Goal: Task Accomplishment & Management: Manage account settings

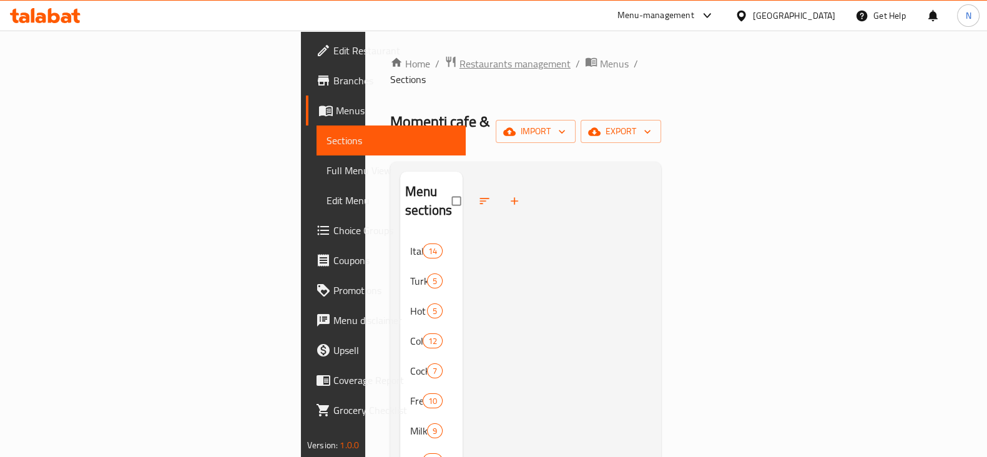
click at [460, 59] on span "Restaurants management" at bounding box center [515, 63] width 111 height 15
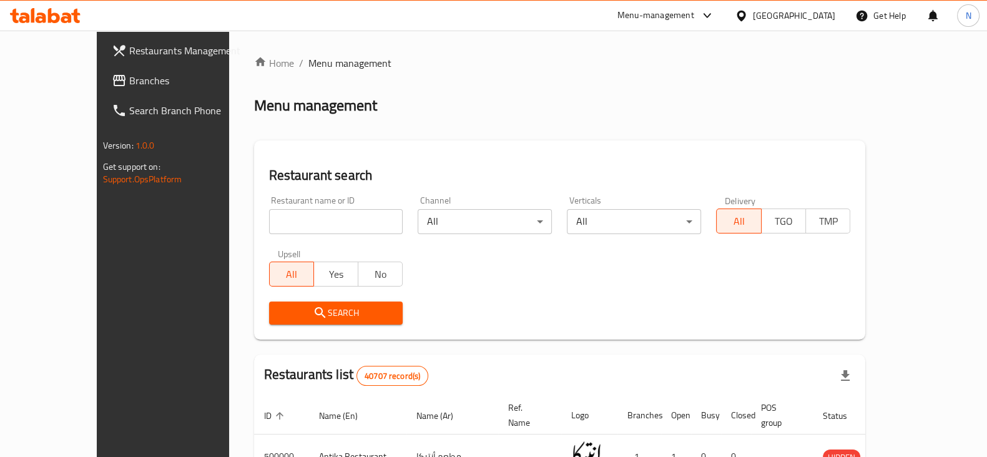
click at [275, 212] on div "Home / Menu management Menu management Restaurant search Restaurant name or ID …" at bounding box center [560, 443] width 612 height 774
click at [275, 212] on input "search" at bounding box center [336, 221] width 134 height 25
paste input "688172"
type input "688172"
click button "Search" at bounding box center [336, 313] width 134 height 23
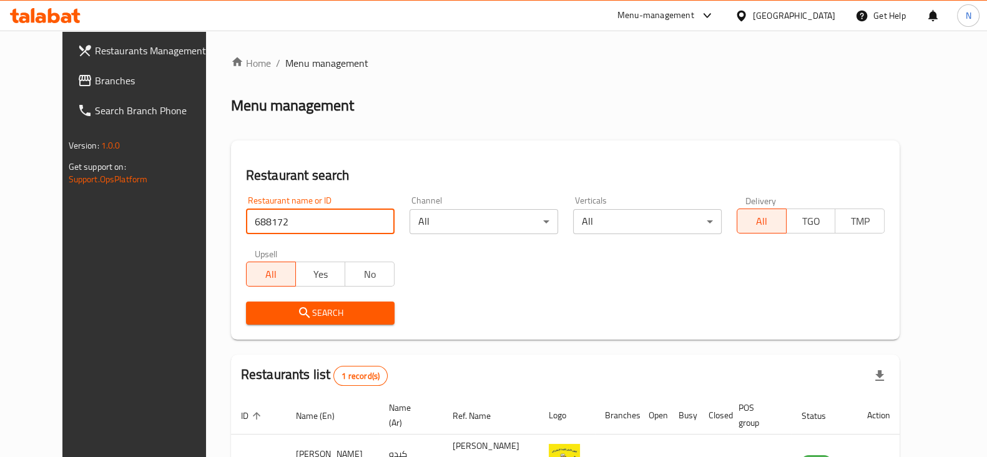
scroll to position [90, 0]
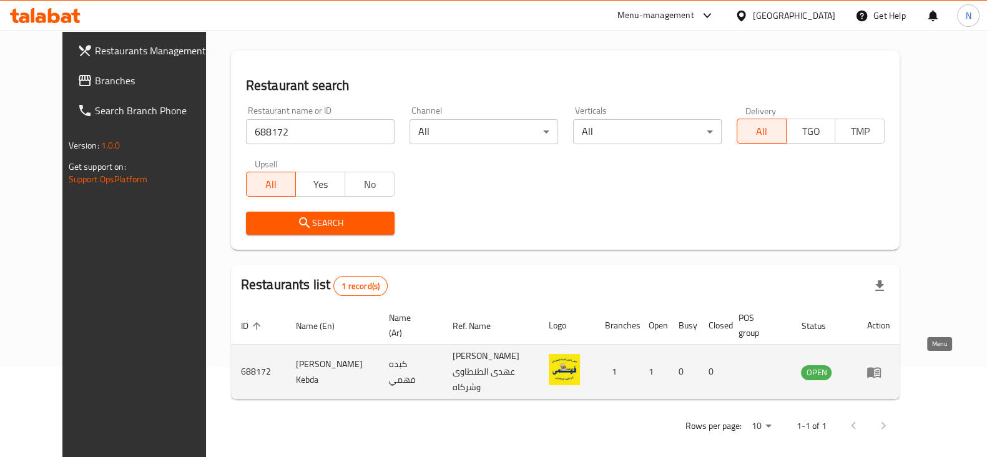
click at [882, 365] on icon "enhanced table" at bounding box center [874, 372] width 15 height 15
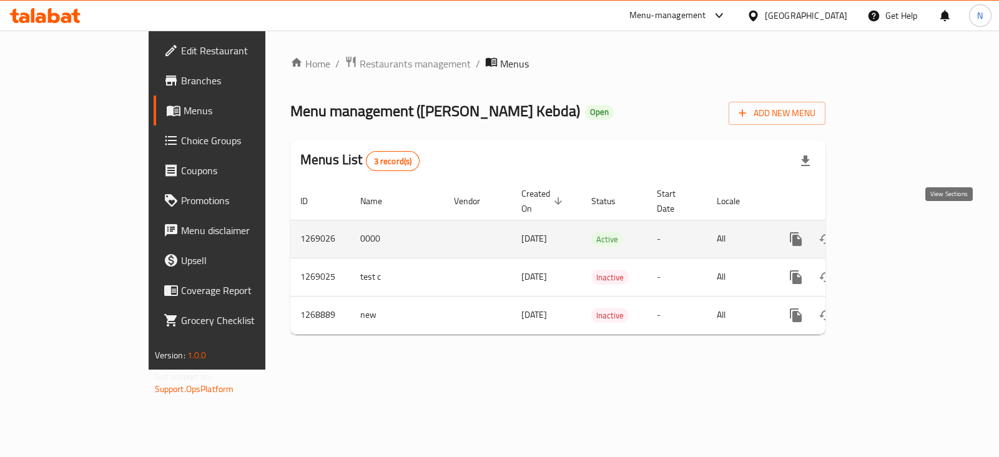
click at [892, 234] on icon "enhanced table" at bounding box center [885, 239] width 11 height 11
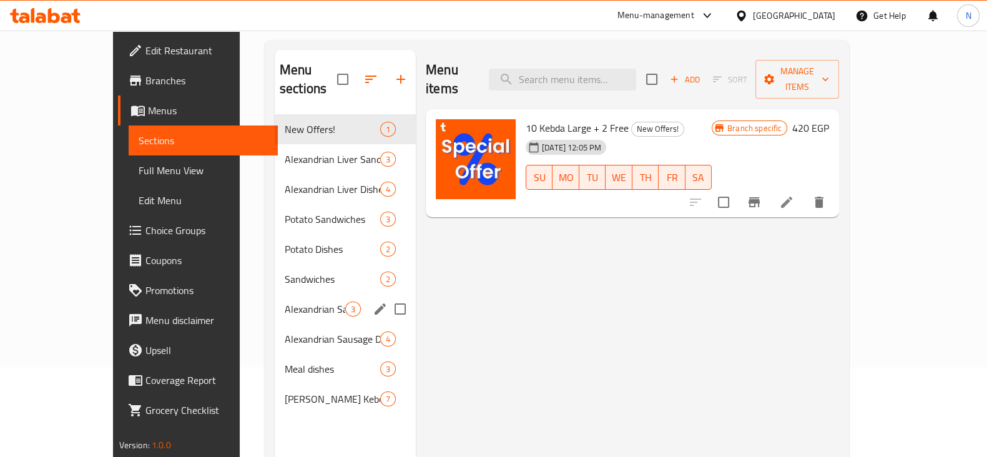
scroll to position [95, 0]
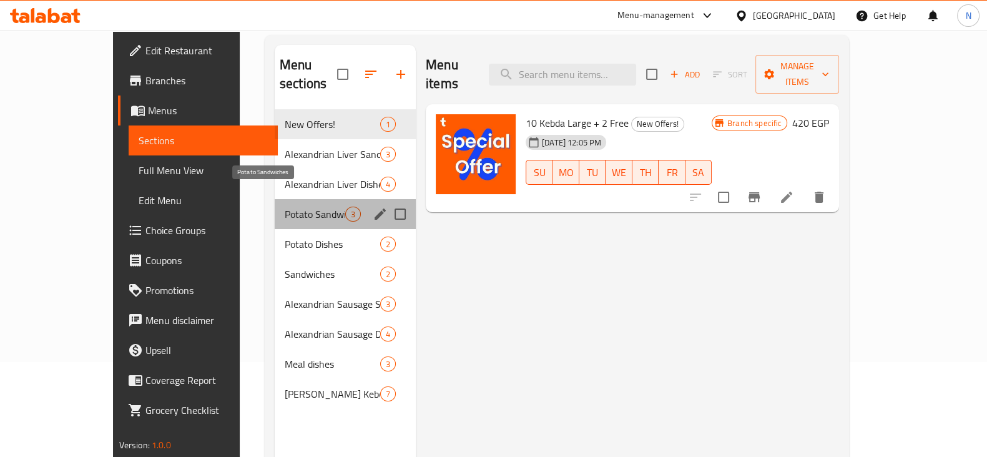
click at [285, 207] on span "Potato Sandwiches" at bounding box center [315, 214] width 61 height 15
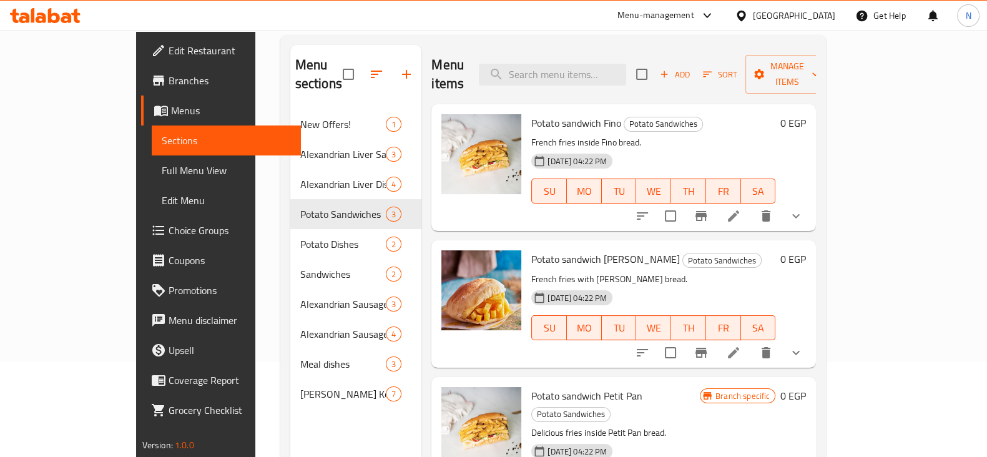
click at [141, 219] on link "Choice Groups" at bounding box center [221, 230] width 160 height 30
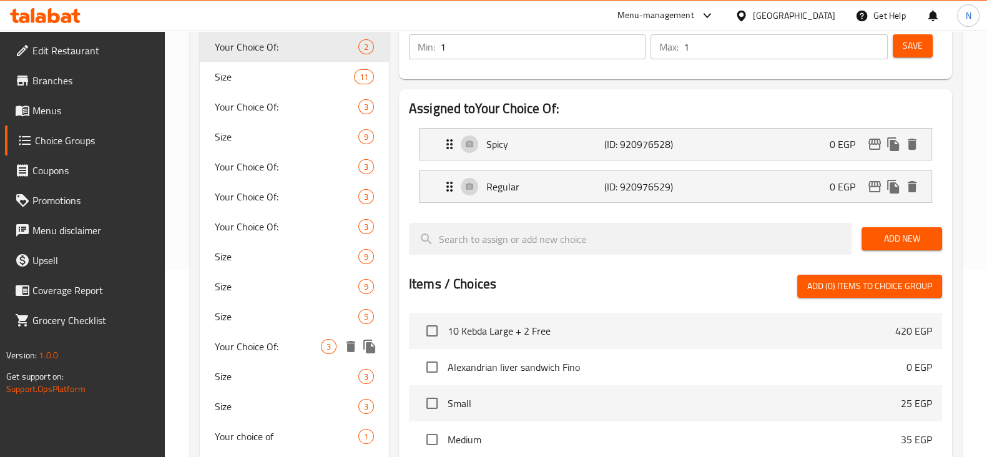
scroll to position [187, 0]
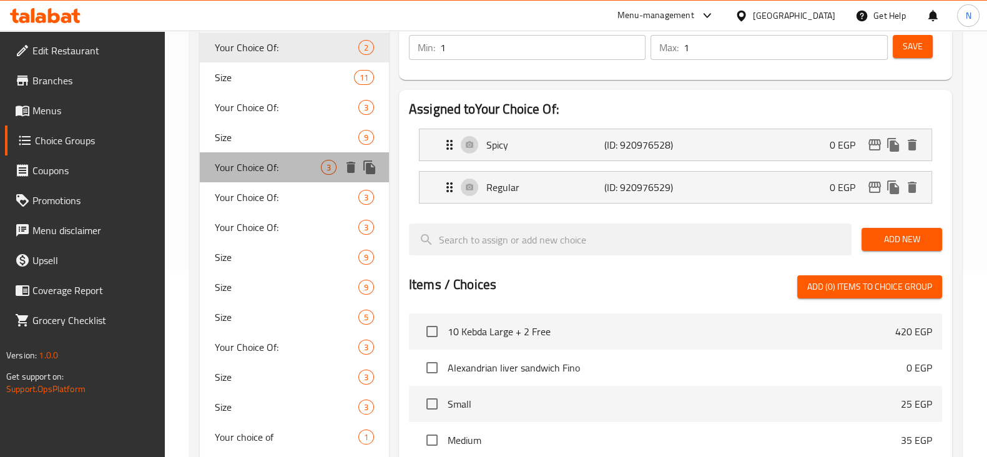
click at [286, 176] on div "Your Choice Of: 3" at bounding box center [294, 167] width 189 height 30
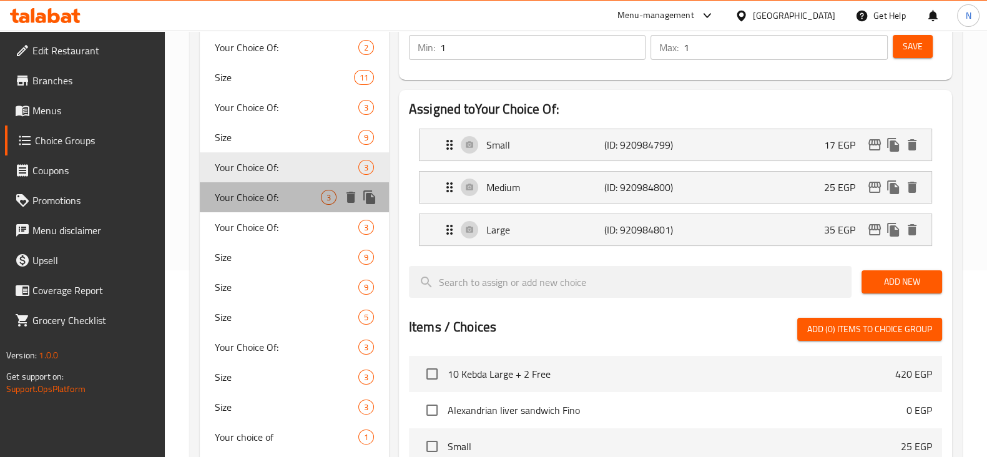
click at [282, 198] on span "Your Choice Of:" at bounding box center [268, 197] width 106 height 15
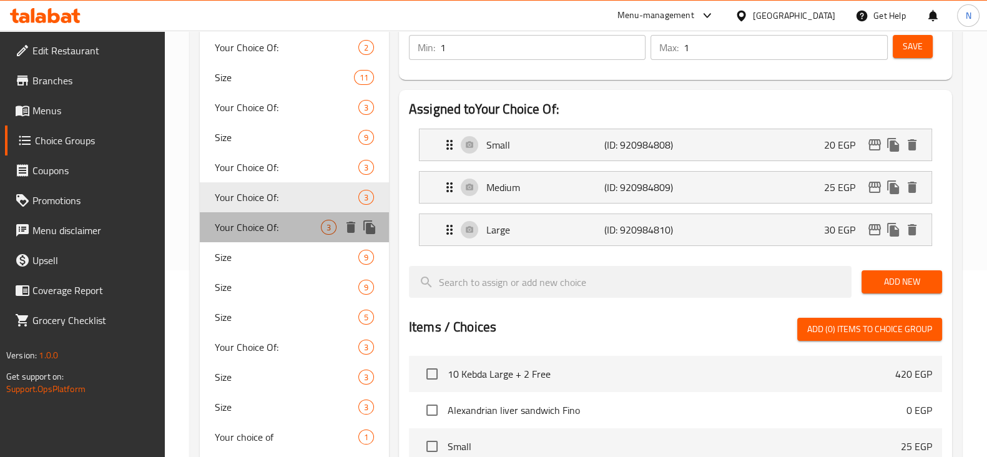
click at [275, 220] on span "Your Choice Of:" at bounding box center [268, 227] width 106 height 15
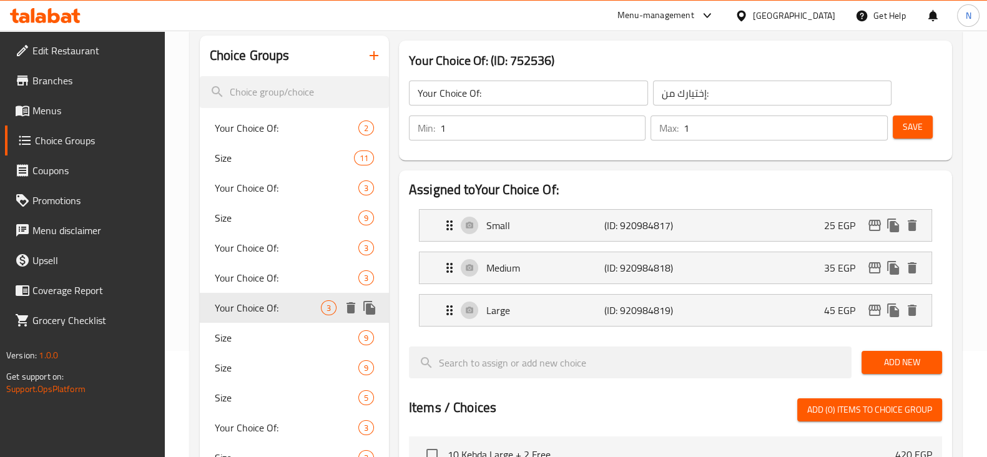
scroll to position [104, 0]
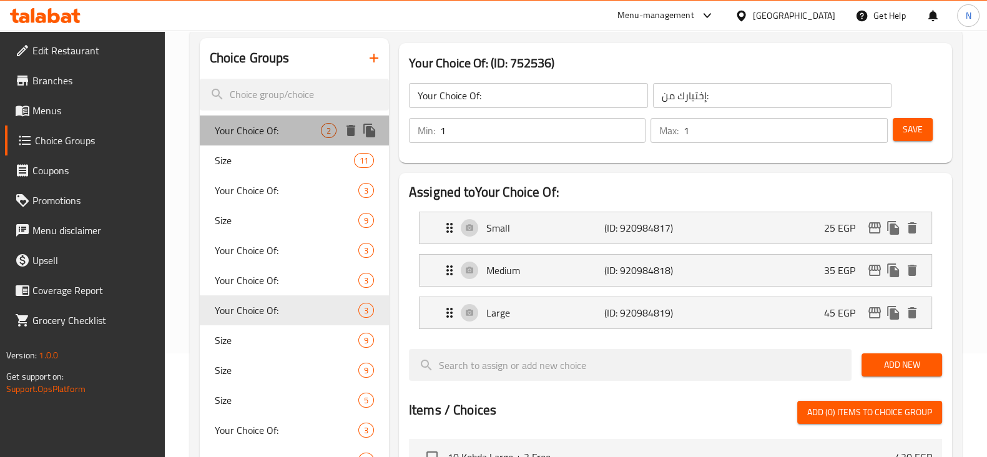
click at [275, 131] on span "Your Choice Of:" at bounding box center [268, 130] width 106 height 15
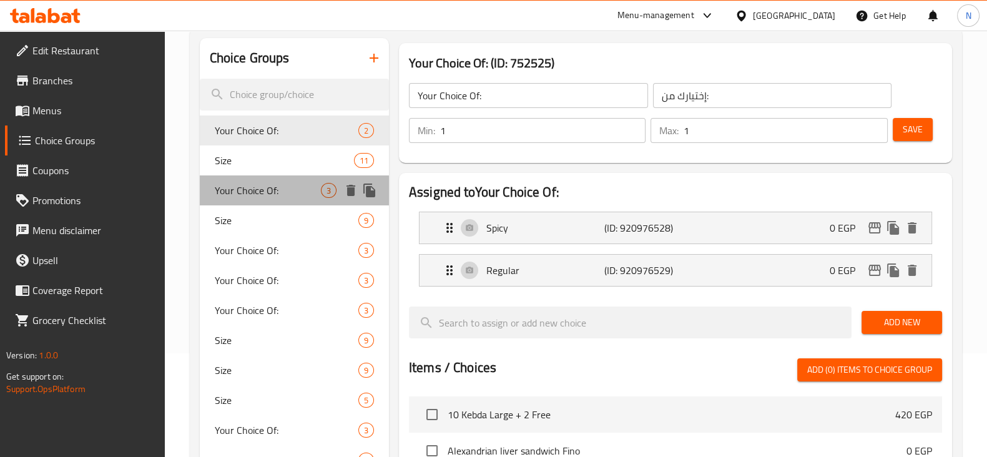
click at [273, 190] on span "Your Choice Of:" at bounding box center [268, 190] width 106 height 15
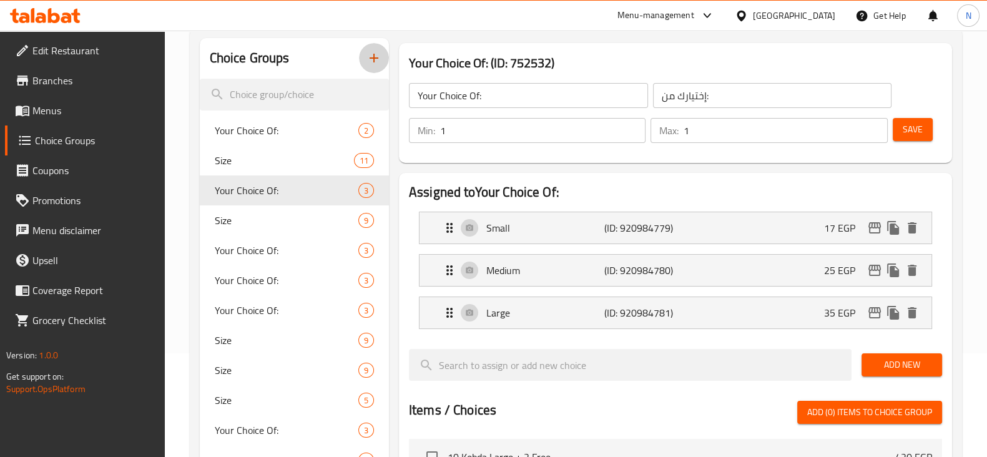
click at [375, 65] on icon "button" at bounding box center [374, 58] width 15 height 15
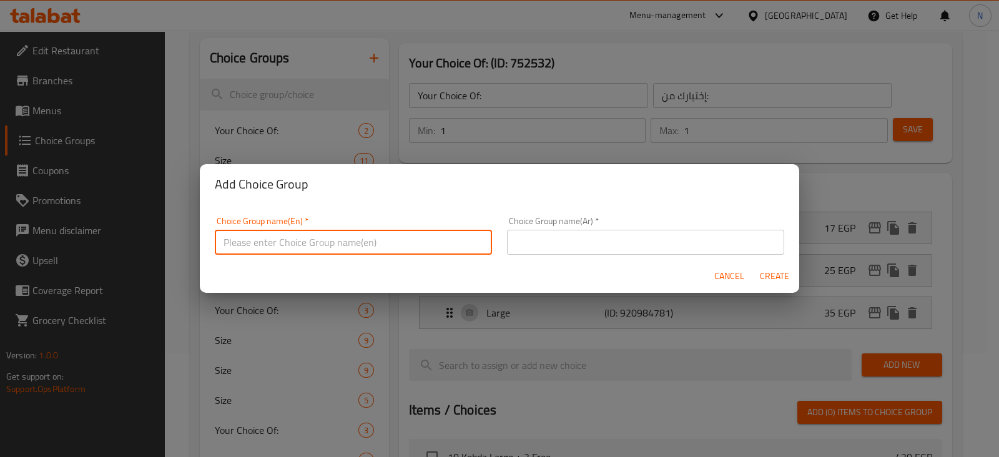
click at [359, 245] on input "text" at bounding box center [353, 242] width 277 height 25
type input "add on's"
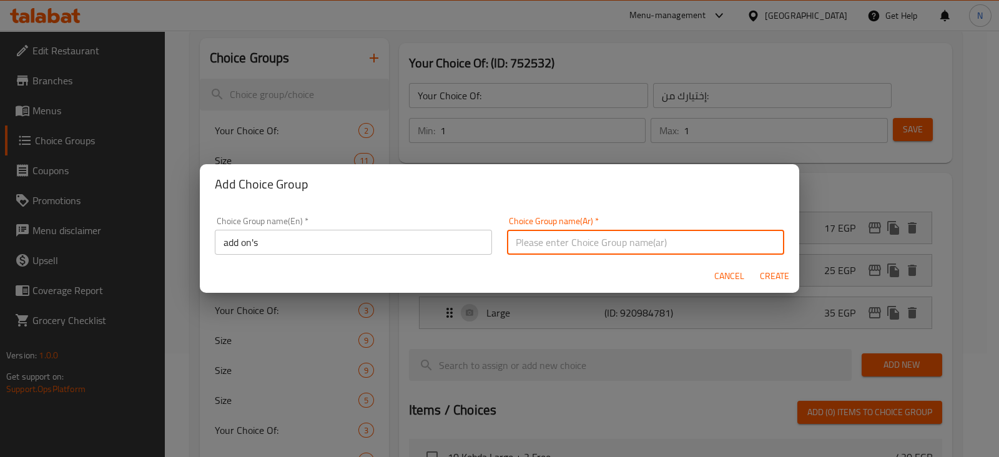
click at [512, 237] on input "text" at bounding box center [645, 242] width 277 height 25
type input "اضافات"
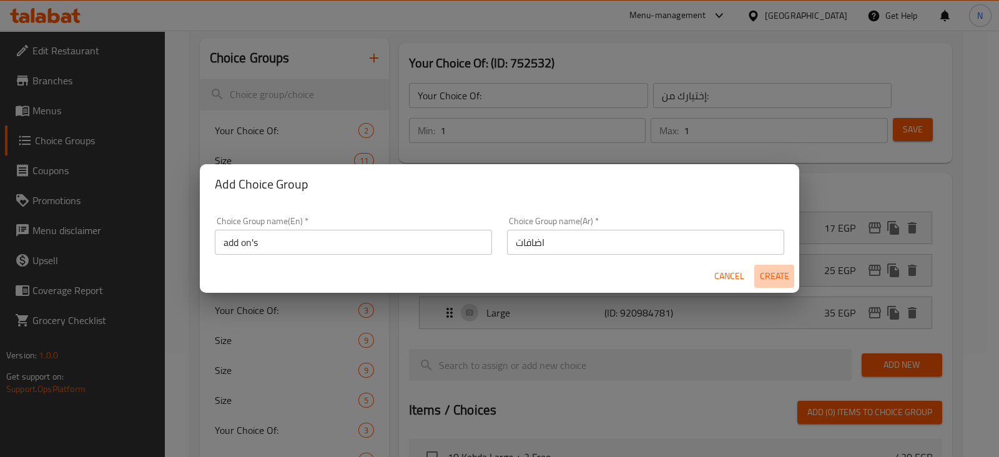
click at [783, 277] on span "Create" at bounding box center [774, 276] width 30 height 16
type input "add on's"
type input "اضافات"
type input "0"
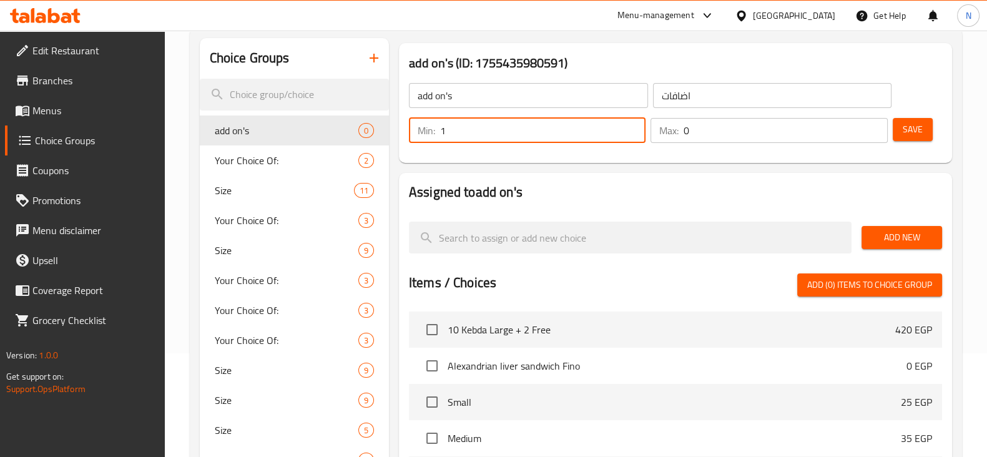
type input "1"
click at [630, 126] on input "1" at bounding box center [542, 130] width 205 height 25
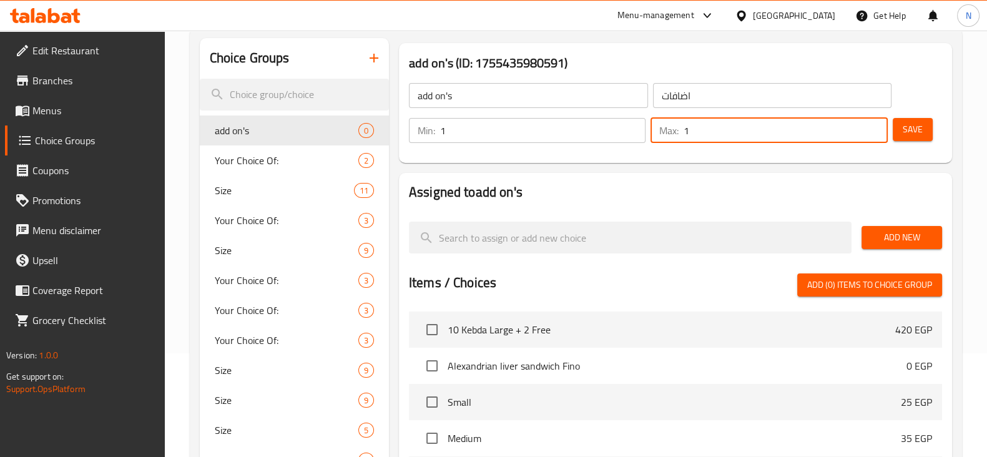
type input "1"
click at [875, 127] on input "1" at bounding box center [786, 130] width 204 height 25
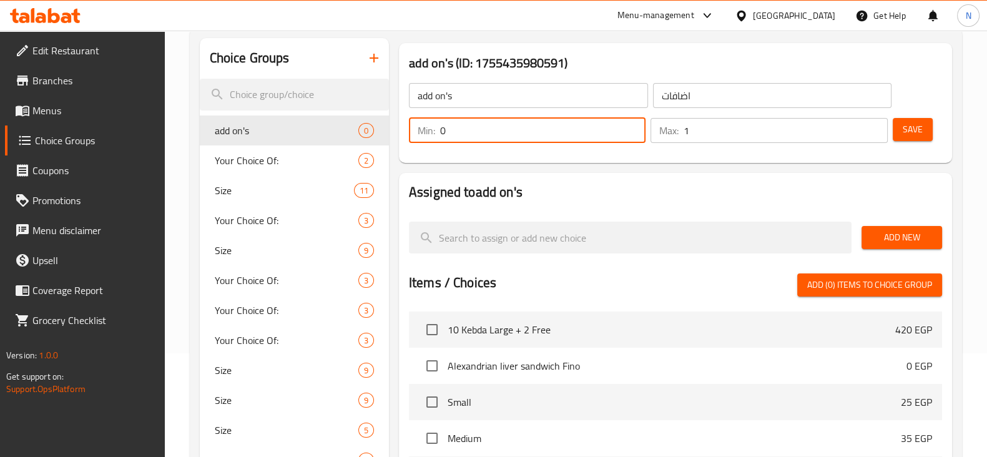
type input "0"
click at [632, 131] on input "0" at bounding box center [542, 130] width 205 height 25
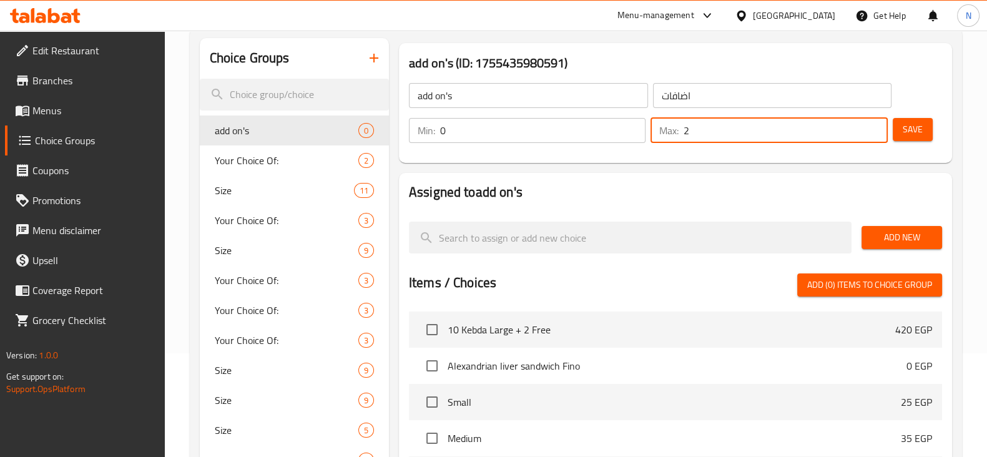
type input "2"
click at [869, 123] on input "2" at bounding box center [786, 130] width 204 height 25
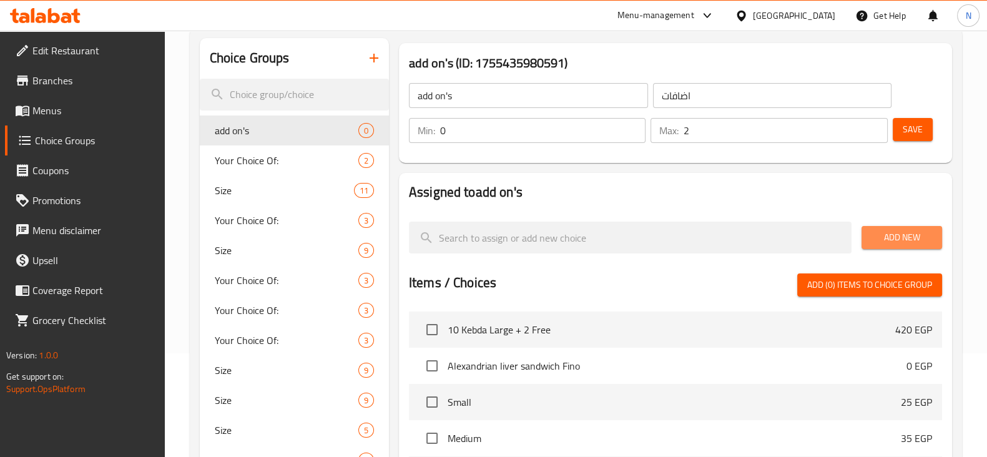
click at [902, 237] on span "Add New" at bounding box center [902, 238] width 61 height 16
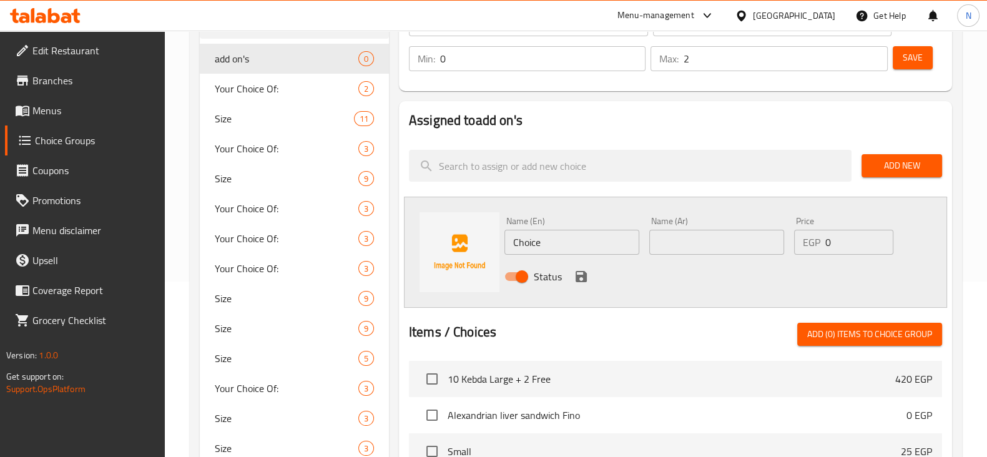
scroll to position [180, 0]
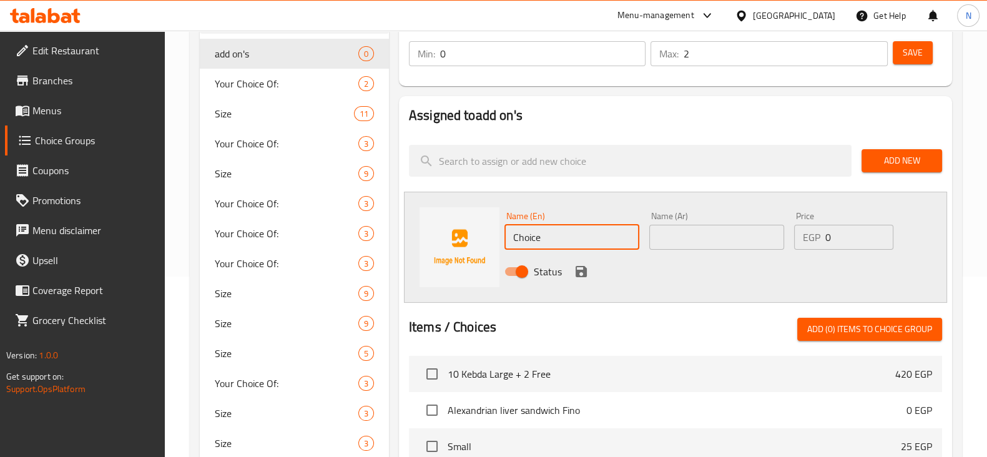
click at [564, 244] on input "Choice" at bounding box center [572, 237] width 135 height 25
paste input "ketchup"
type input "ketchup"
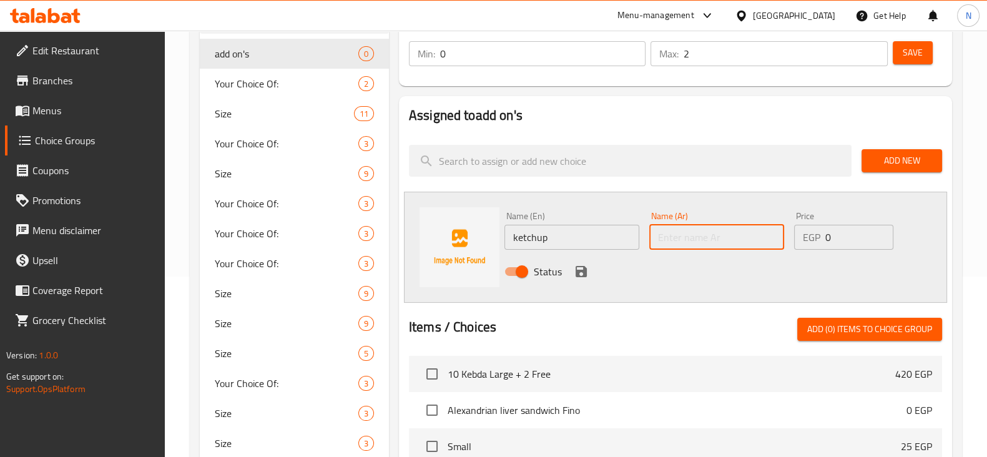
click at [662, 235] on input "text" at bounding box center [716, 237] width 135 height 25
type input "كاتشب"
click at [582, 273] on icon "save" at bounding box center [581, 271] width 11 height 11
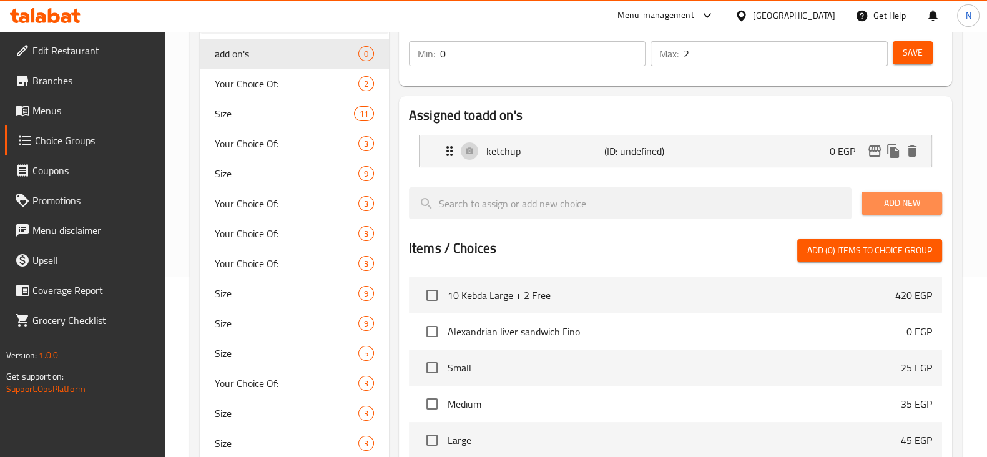
click at [873, 205] on span "Add New" at bounding box center [902, 203] width 61 height 16
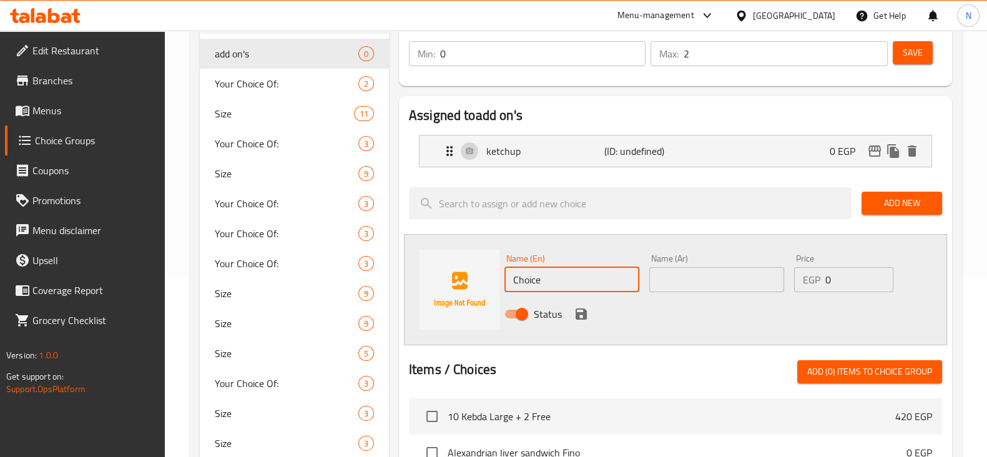
click at [560, 285] on input "Choice" at bounding box center [572, 279] width 135 height 25
paste input "mayonais"
type input "mayonaise"
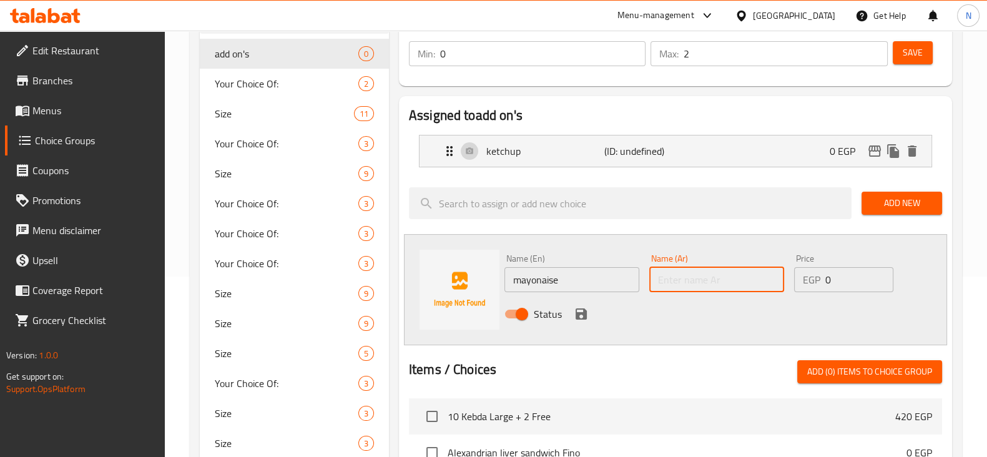
click at [658, 271] on input "text" at bounding box center [716, 279] width 135 height 25
type input "مايونيز"
drag, startPoint x: 592, startPoint y: 307, endPoint x: 578, endPoint y: 312, distance: 14.6
click at [578, 312] on div "Status" at bounding box center [717, 314] width 435 height 34
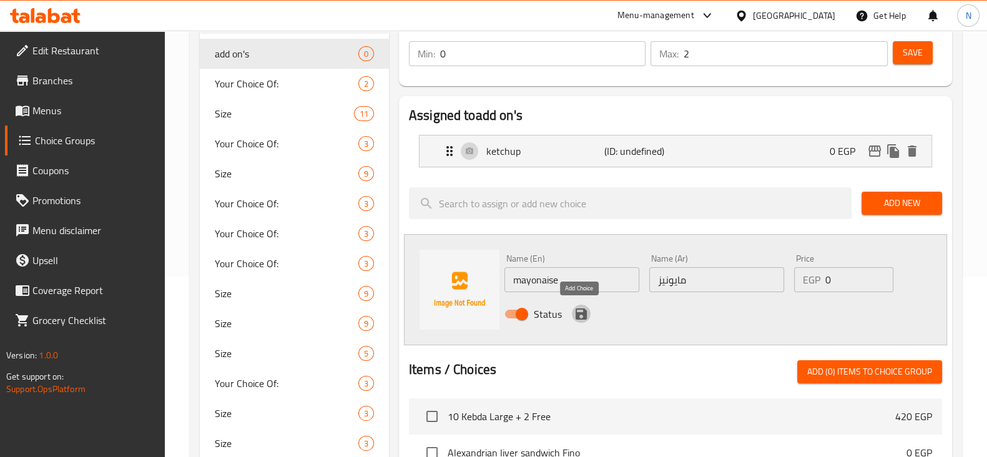
click at [578, 312] on icon "save" at bounding box center [581, 313] width 11 height 11
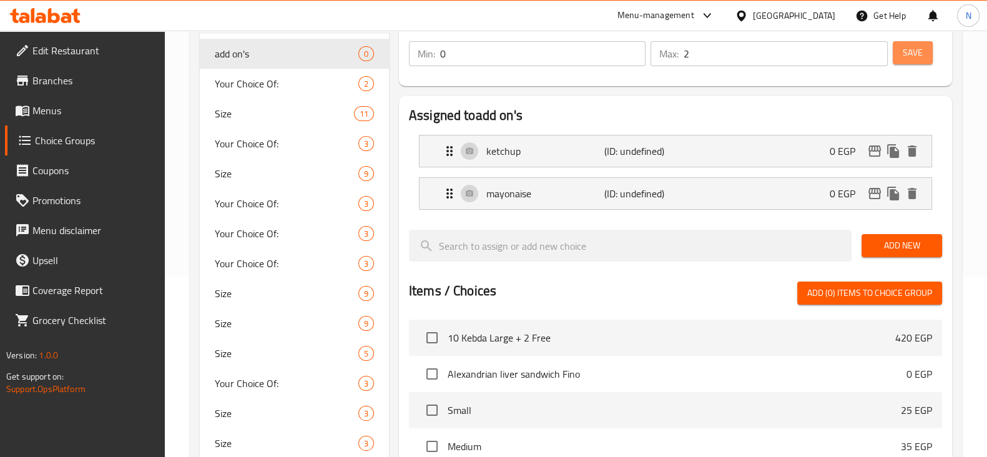
click at [912, 60] on span "Save" at bounding box center [913, 53] width 20 height 16
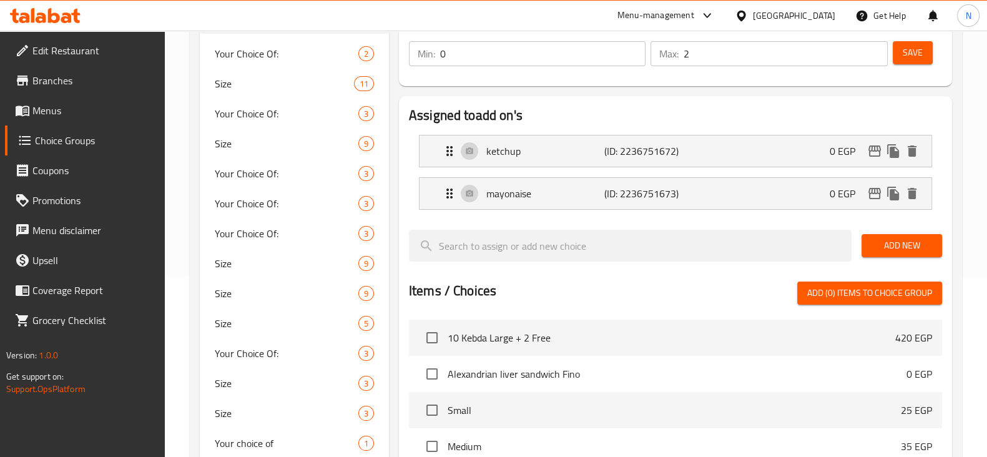
click at [56, 111] on span "Menus" at bounding box center [93, 110] width 122 height 15
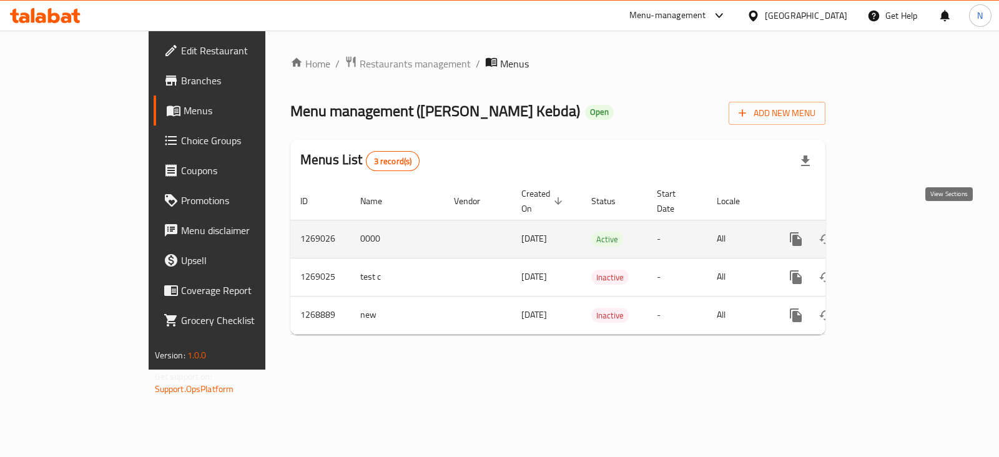
click at [894, 232] on icon "enhanced table" at bounding box center [886, 239] width 15 height 15
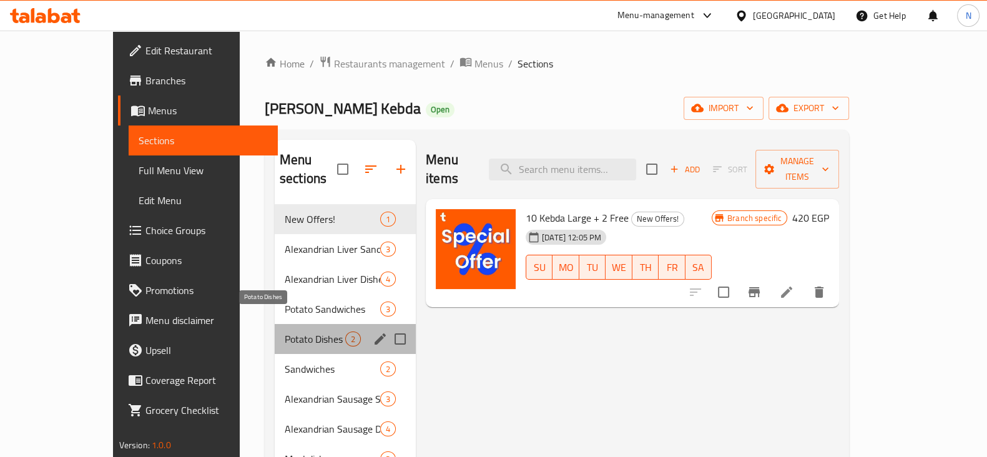
click at [285, 332] on span "Potato Dishes" at bounding box center [315, 339] width 61 height 15
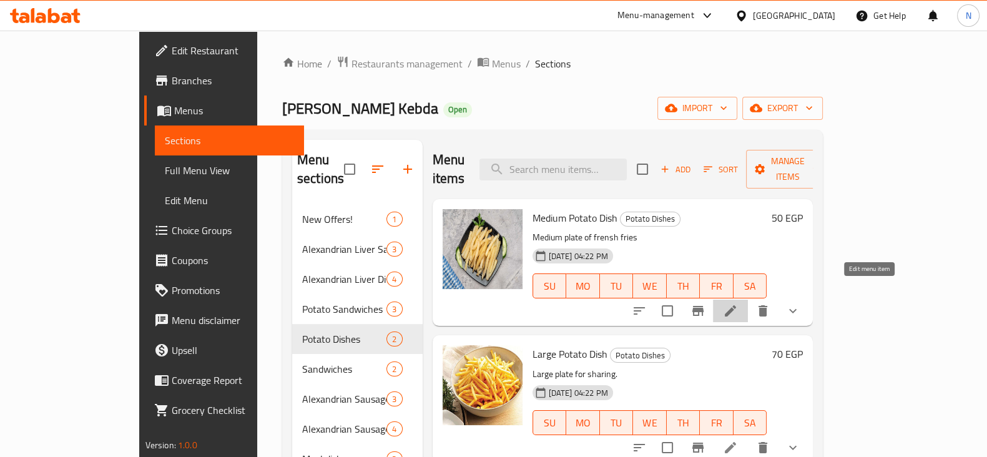
click at [738, 303] on icon at bounding box center [730, 310] width 15 height 15
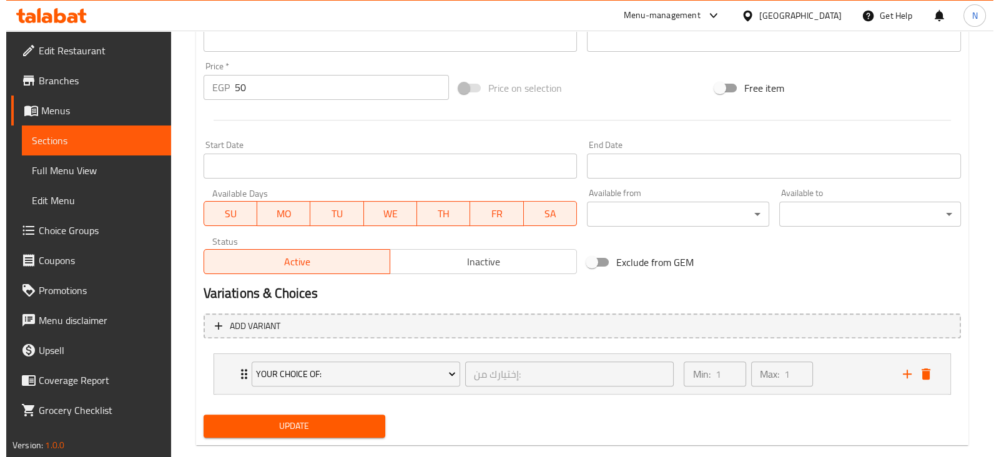
scroll to position [463, 0]
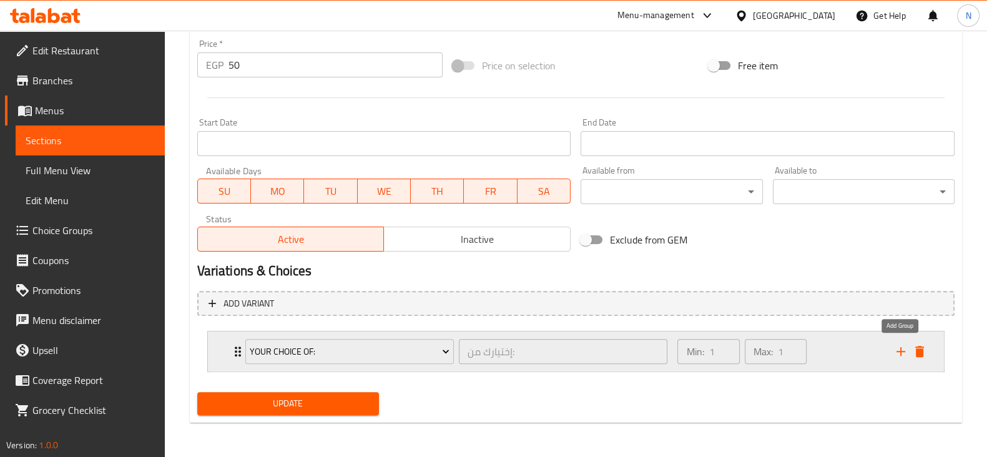
click at [899, 349] on icon "add" at bounding box center [901, 351] width 15 height 15
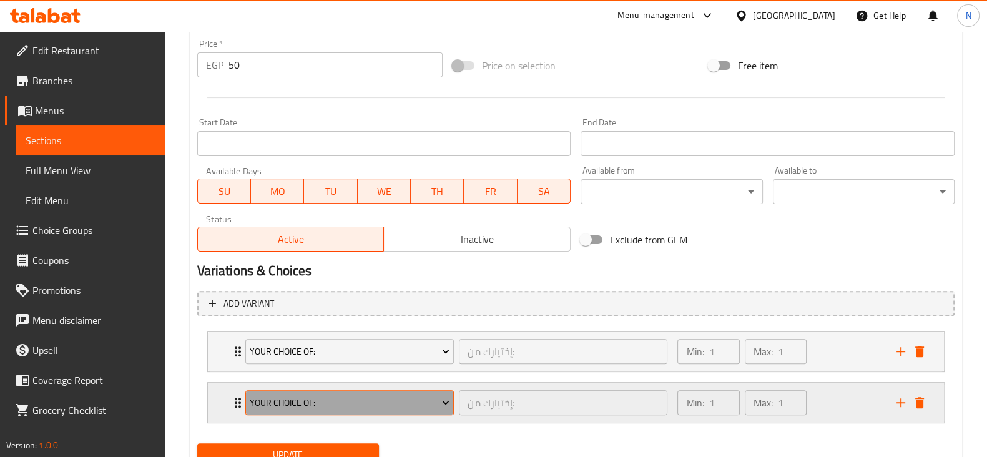
click at [411, 392] on button "Your Choice Of:" at bounding box center [349, 402] width 209 height 25
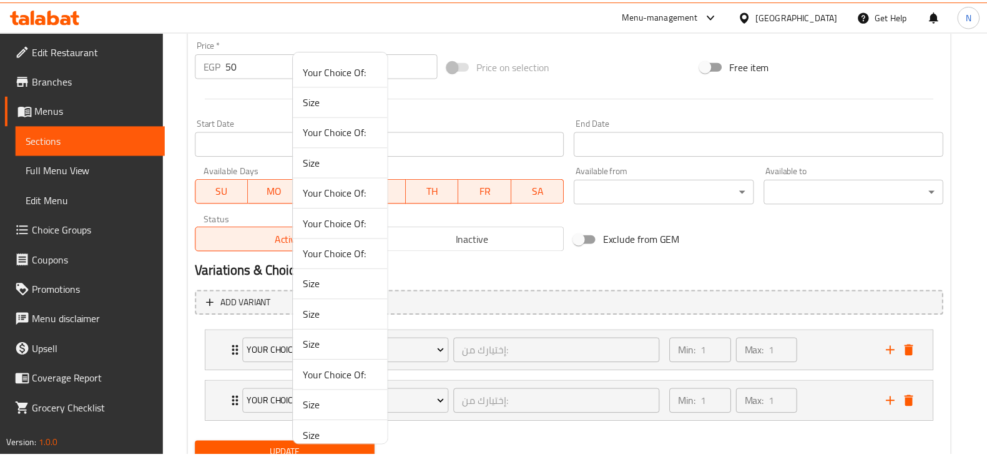
scroll to position [101, 0]
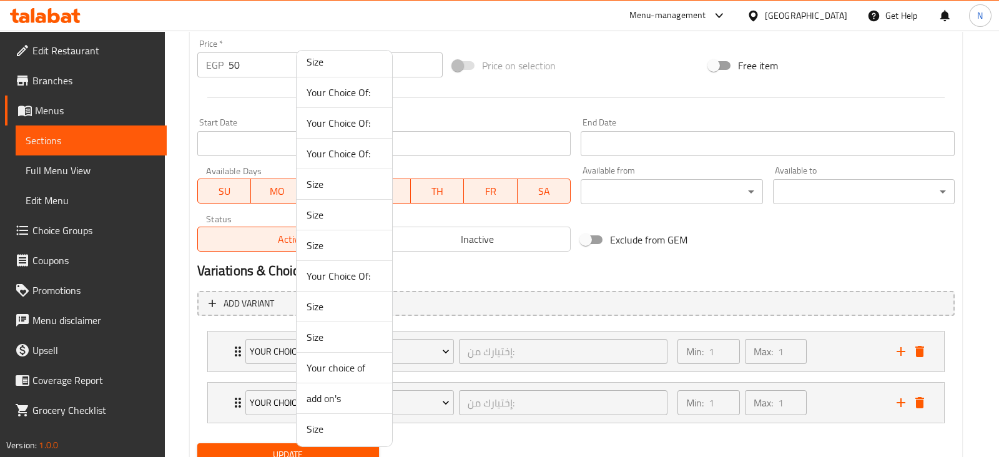
click at [334, 391] on span "add on's" at bounding box center [345, 398] width 76 height 15
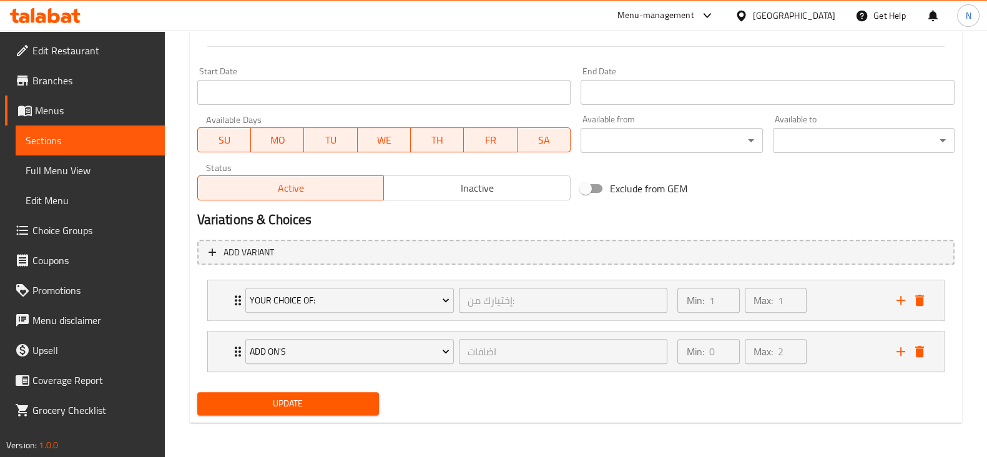
click at [333, 404] on span "Update" at bounding box center [288, 404] width 162 height 16
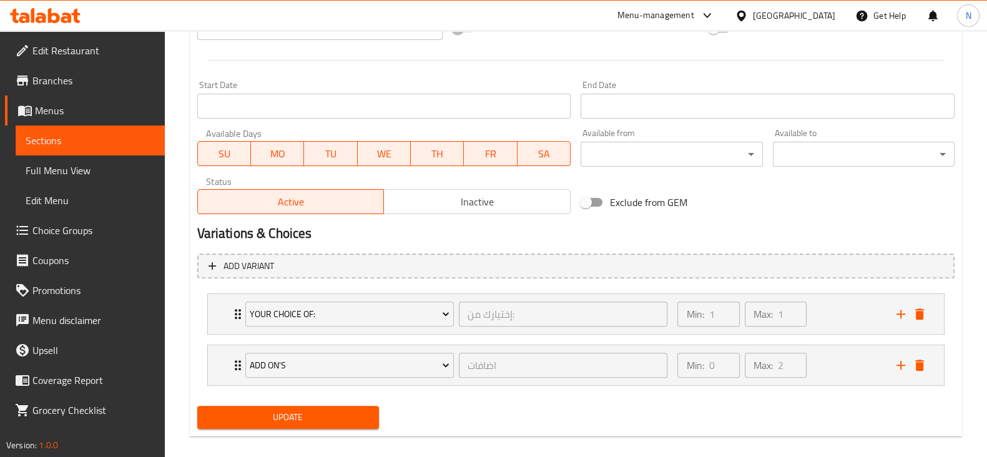
scroll to position [109, 0]
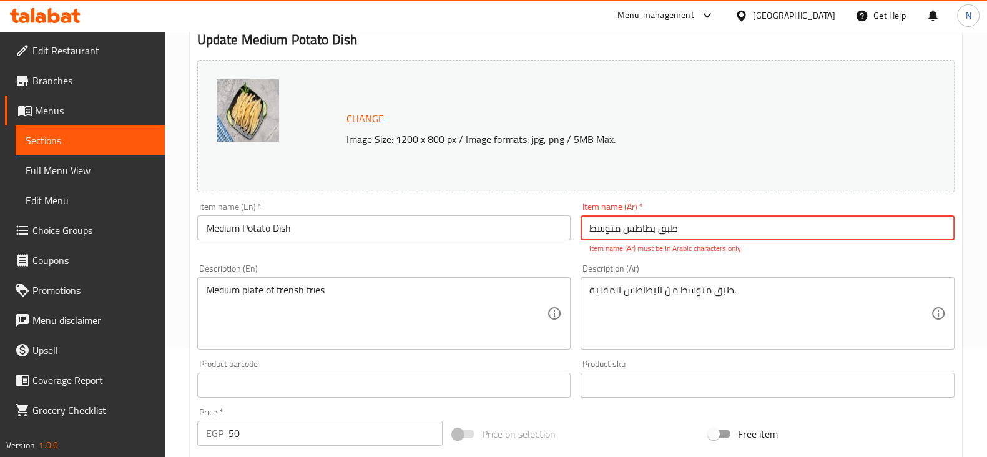
click at [680, 229] on input "طبق بطاطس متوسط ​​" at bounding box center [768, 227] width 374 height 25
click at [673, 230] on input "طبق بطاطس متوسط ​​" at bounding box center [768, 227] width 374 height 25
drag, startPoint x: 658, startPoint y: 229, endPoint x: 686, endPoint y: 227, distance: 28.8
click at [686, 227] on input "طبق بطاطس متوسط ​​" at bounding box center [768, 227] width 374 height 25
click at [666, 228] on input "طبق بطاطس متوسط ​​" at bounding box center [768, 227] width 374 height 25
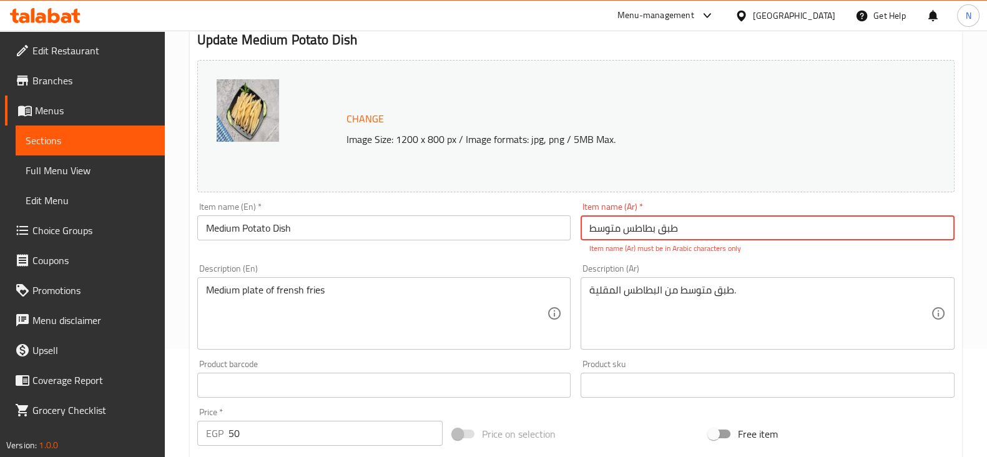
click at [666, 228] on input "طبق بطاطس متوسط ​​" at bounding box center [768, 227] width 374 height 25
type input "بطاطس متوسط ​​"
click at [642, 252] on p "Item name (Ar) must be in Arabic characters only" at bounding box center [767, 248] width 357 height 11
drag, startPoint x: 661, startPoint y: 229, endPoint x: 566, endPoint y: 227, distance: 94.3
click at [566, 227] on div "Change Image Size: 1200 x 800 px / Image formats: jpg, png / 5MB Max. Item name…" at bounding box center [575, 340] width 767 height 570
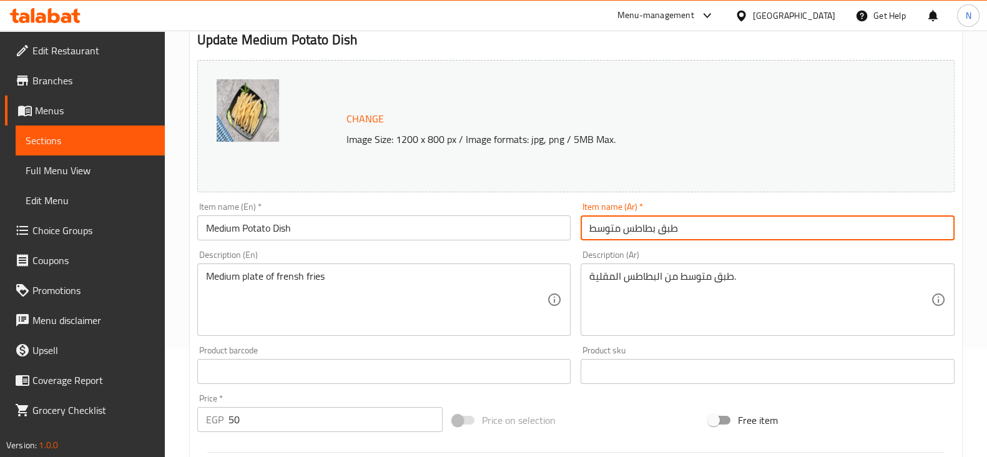
type input "طبق بطاطس متوسط"
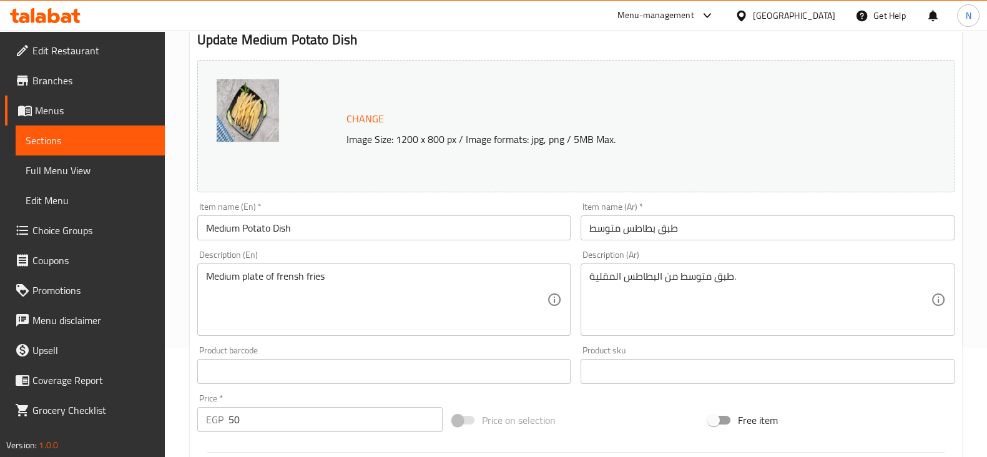
click at [563, 254] on div "Description (En) Medium plate of frensh fries Description (En)" at bounding box center [384, 293] width 374 height 86
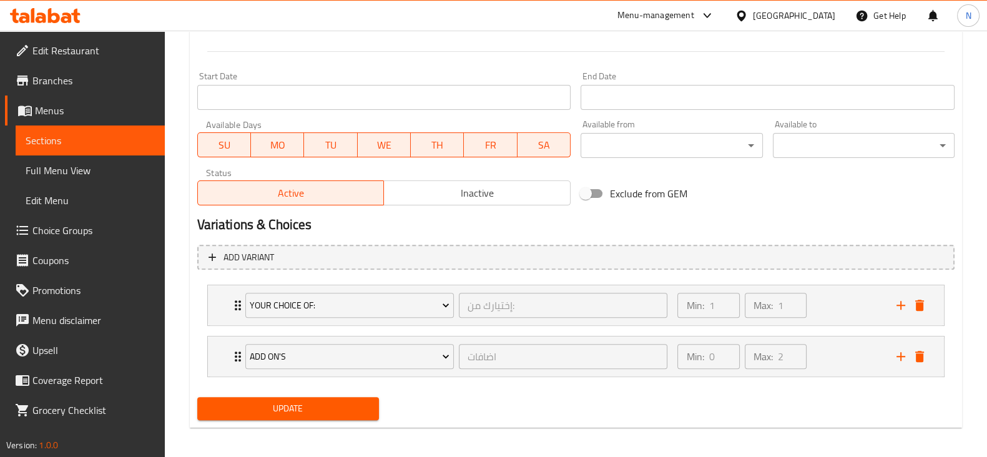
scroll to position [515, 0]
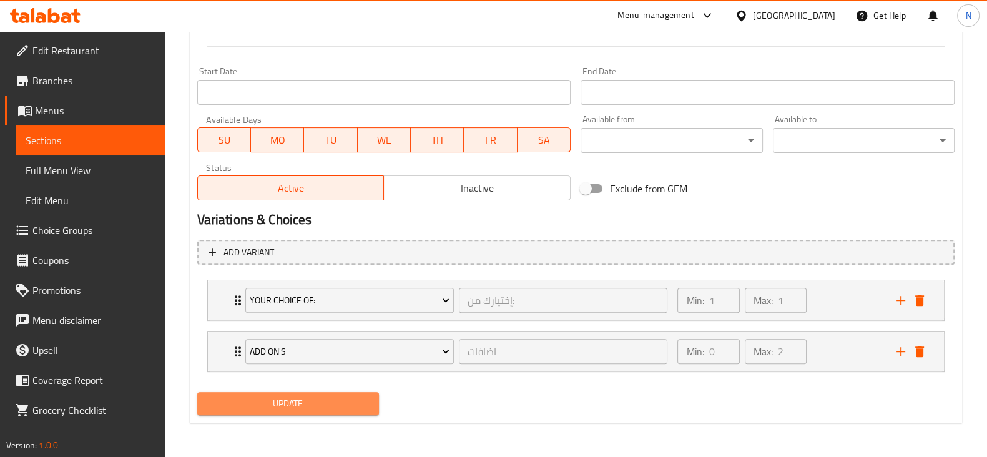
click at [359, 401] on span "Update" at bounding box center [288, 404] width 162 height 16
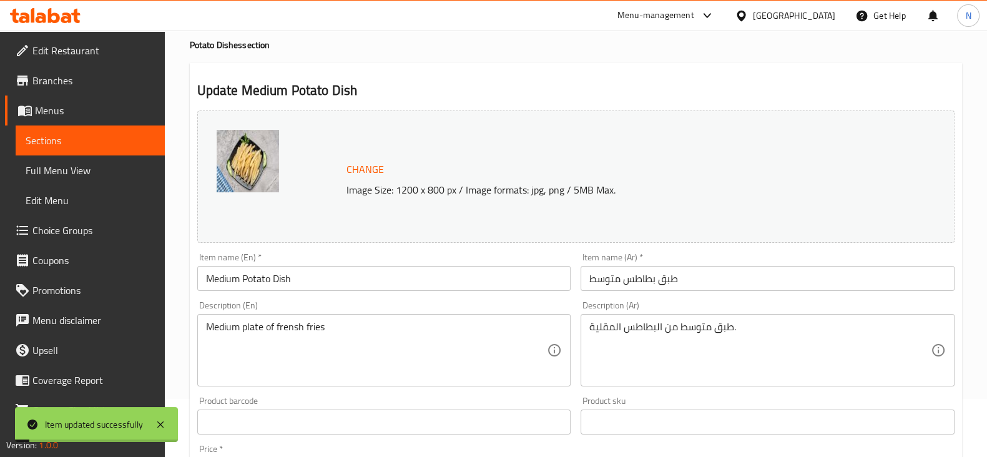
scroll to position [0, 0]
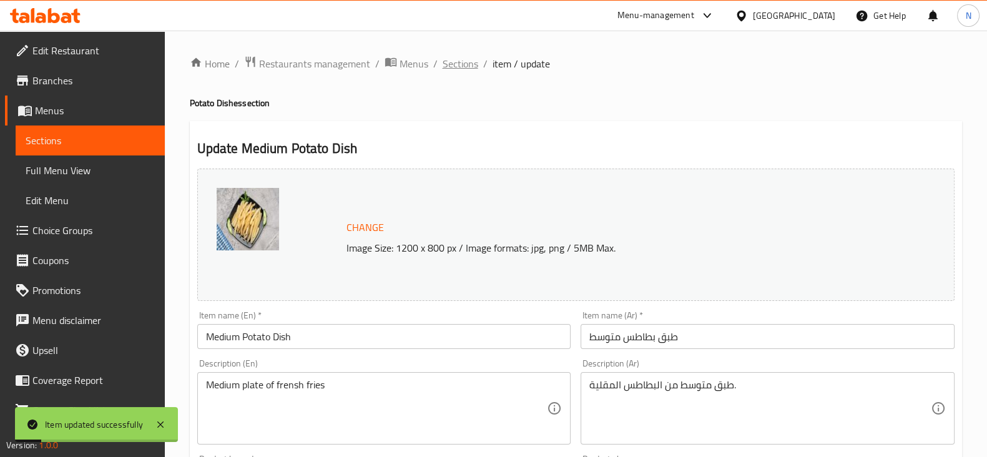
click at [464, 58] on span "Sections" at bounding box center [461, 63] width 36 height 15
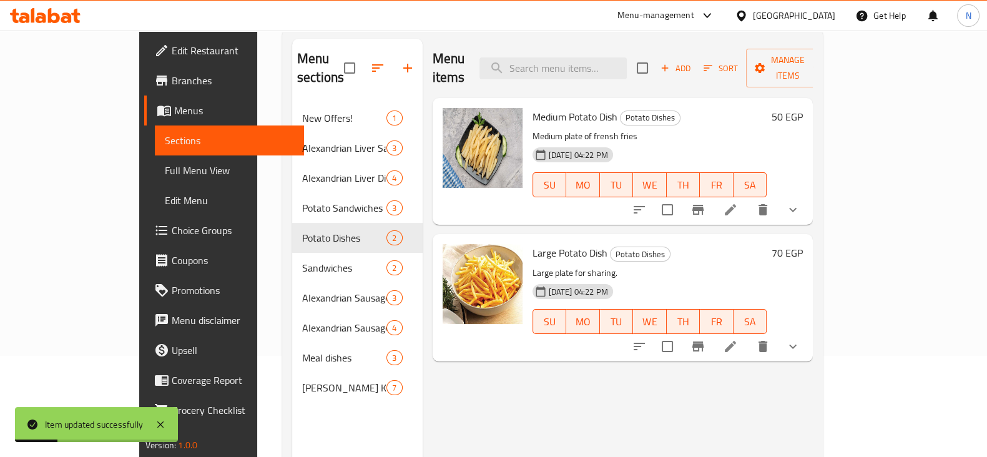
scroll to position [102, 0]
click at [748, 334] on li at bounding box center [730, 345] width 35 height 22
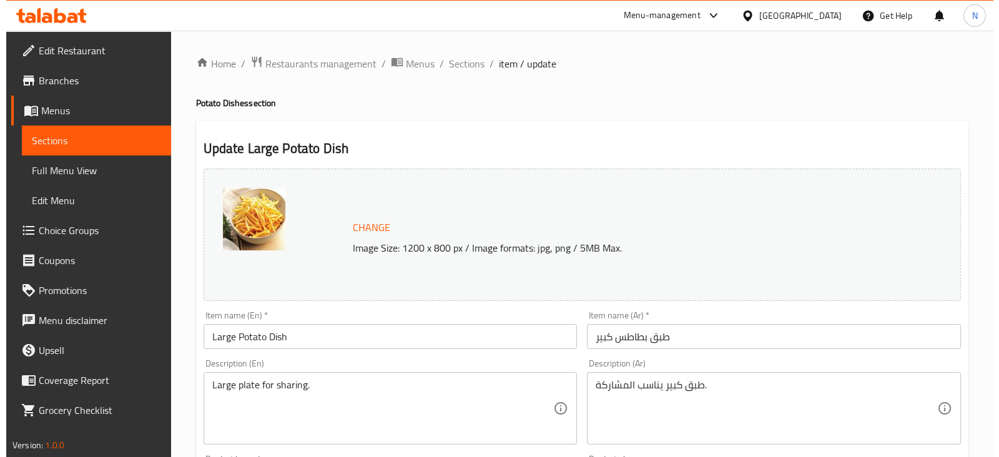
scroll to position [463, 0]
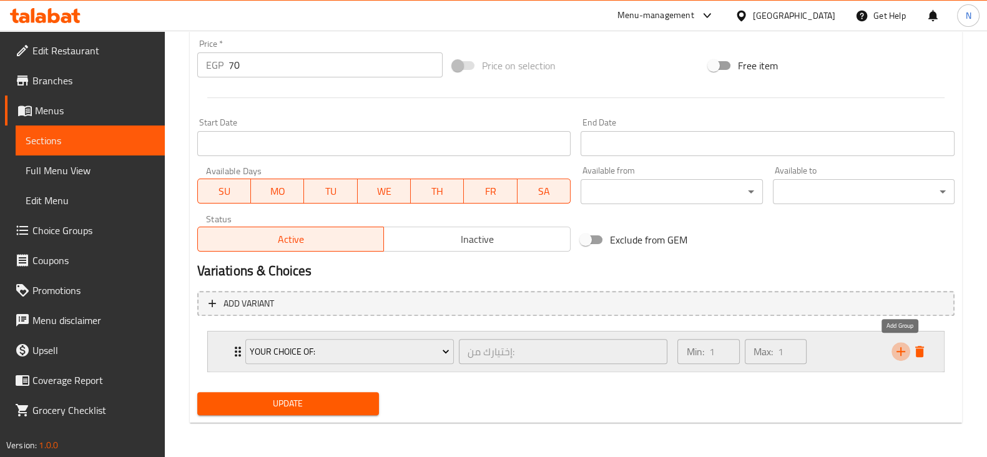
click at [899, 350] on icon "add" at bounding box center [901, 351] width 9 height 9
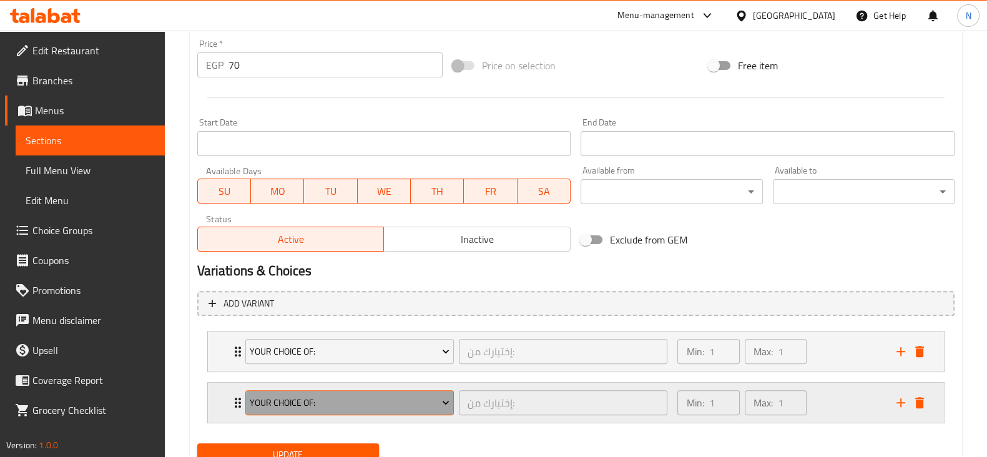
click at [375, 412] on button "Your Choice Of:" at bounding box center [349, 402] width 209 height 25
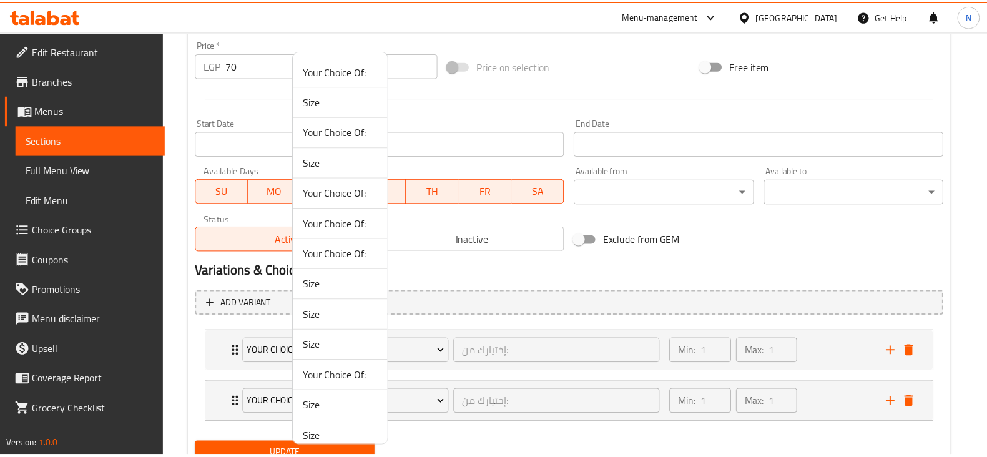
scroll to position [101, 0]
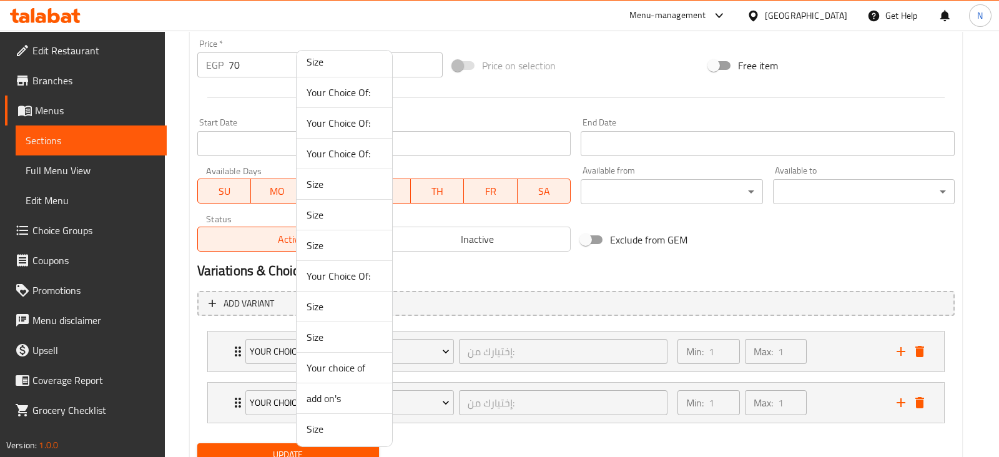
click at [330, 398] on span "add on's" at bounding box center [345, 398] width 76 height 15
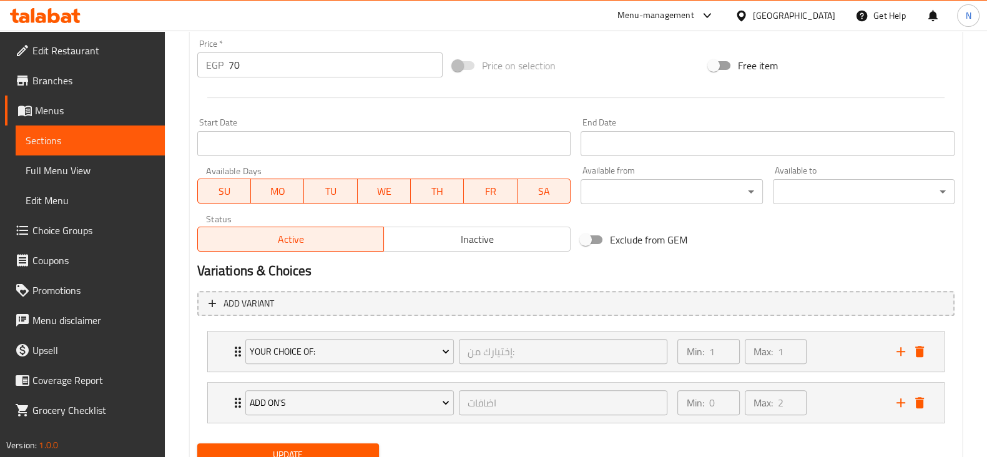
scroll to position [515, 0]
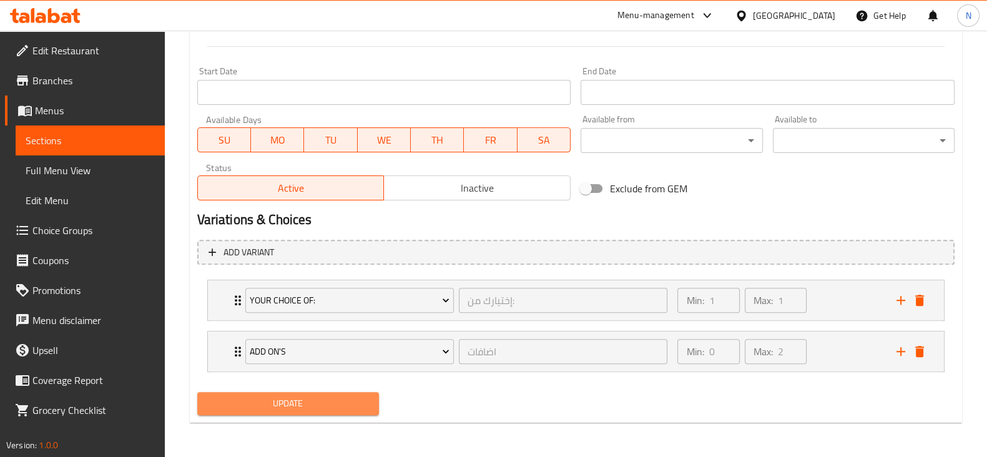
click at [330, 400] on span "Update" at bounding box center [288, 404] width 162 height 16
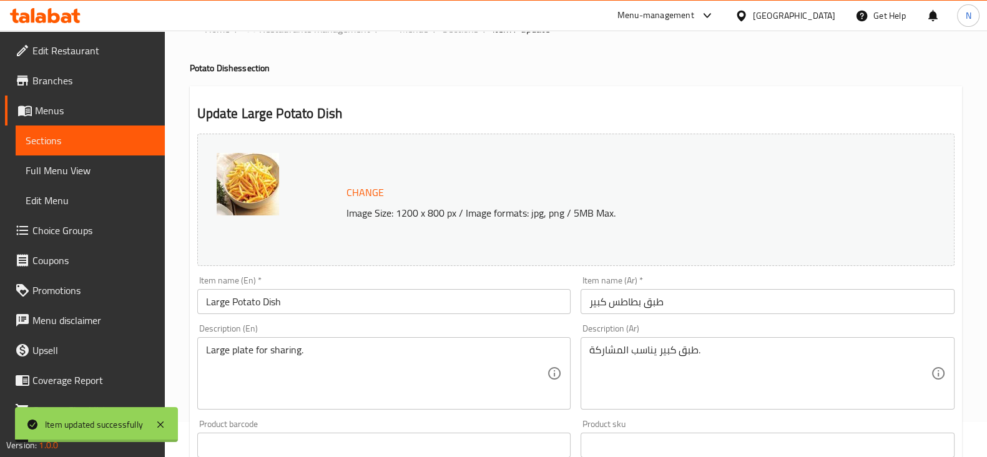
scroll to position [0, 0]
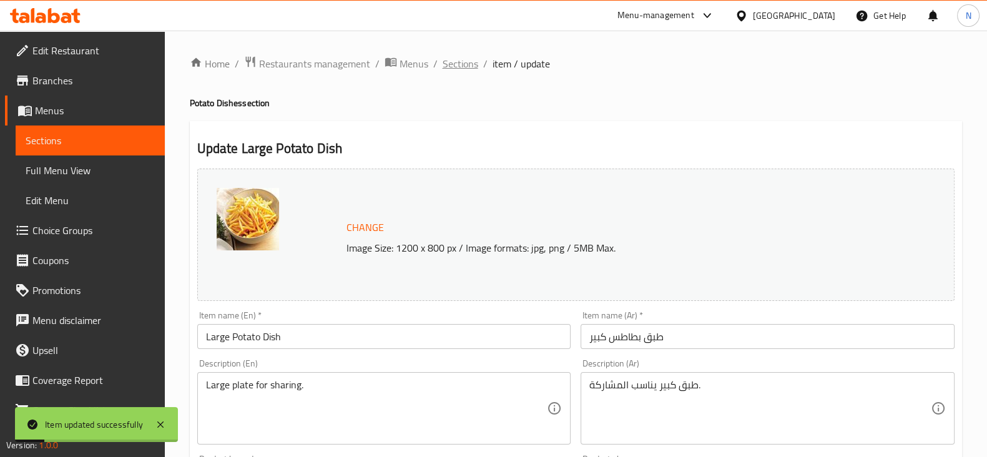
drag, startPoint x: 459, startPoint y: 52, endPoint x: 460, endPoint y: 62, distance: 10.0
click at [460, 62] on span "Sections" at bounding box center [461, 63] width 36 height 15
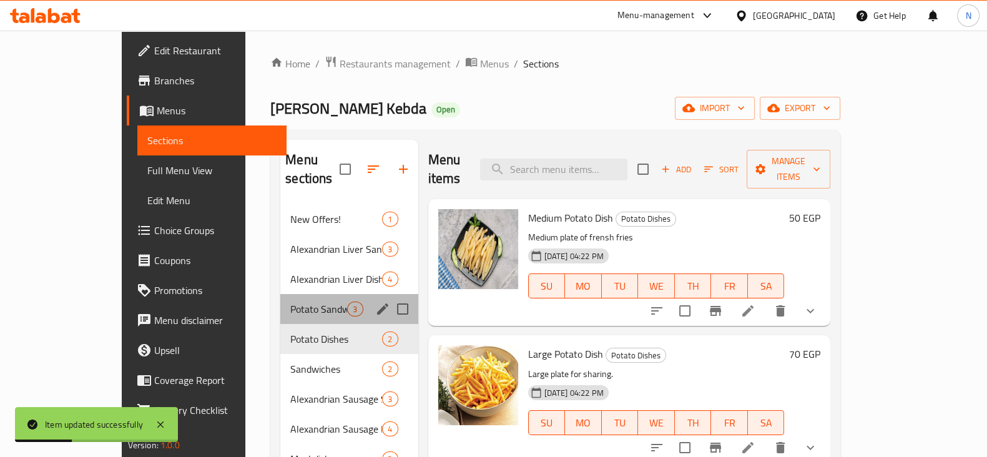
click at [280, 301] on div "Potato Sandwiches 3" at bounding box center [348, 309] width 137 height 30
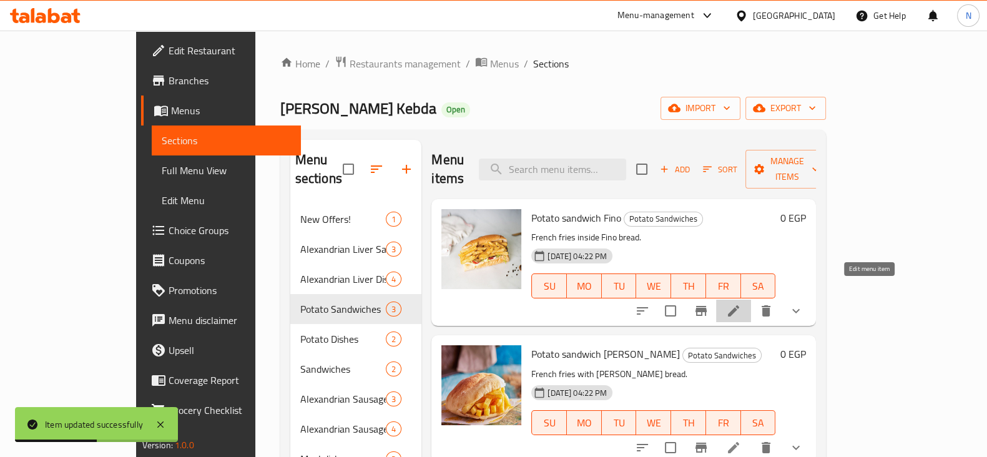
click at [739, 305] on icon at bounding box center [733, 310] width 11 height 11
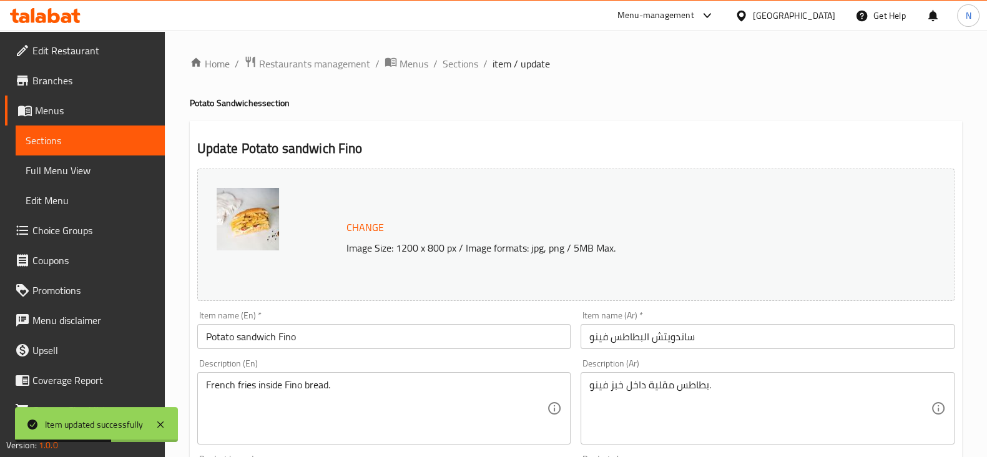
scroll to position [515, 0]
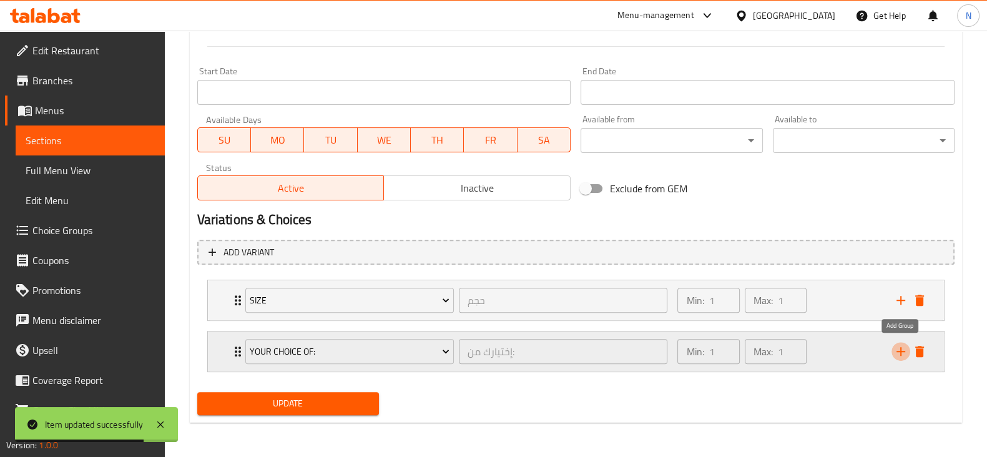
click at [897, 348] on icon "add" at bounding box center [901, 351] width 15 height 15
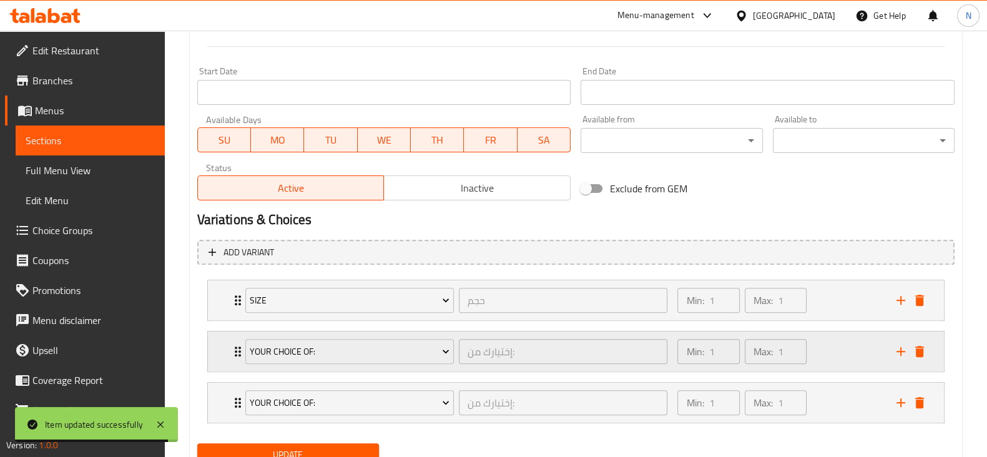
click at [232, 353] on icon "Expand" at bounding box center [237, 351] width 15 height 15
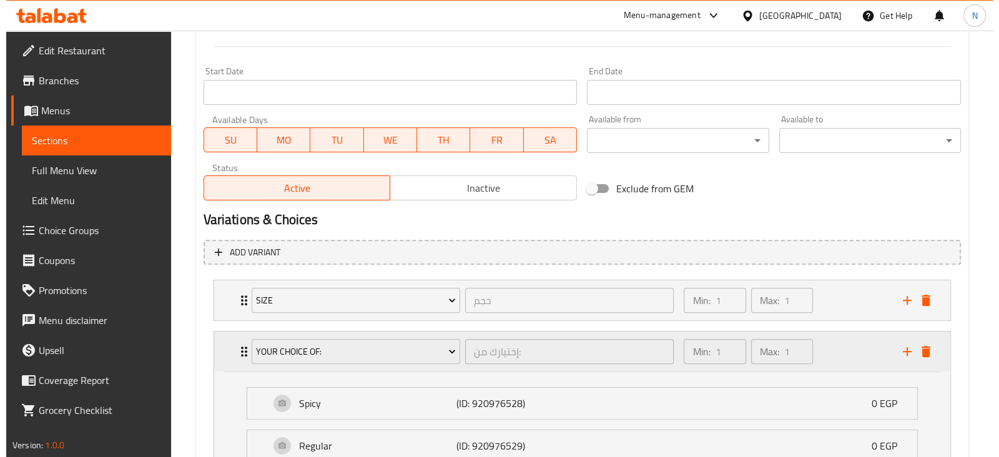
scroll to position [676, 0]
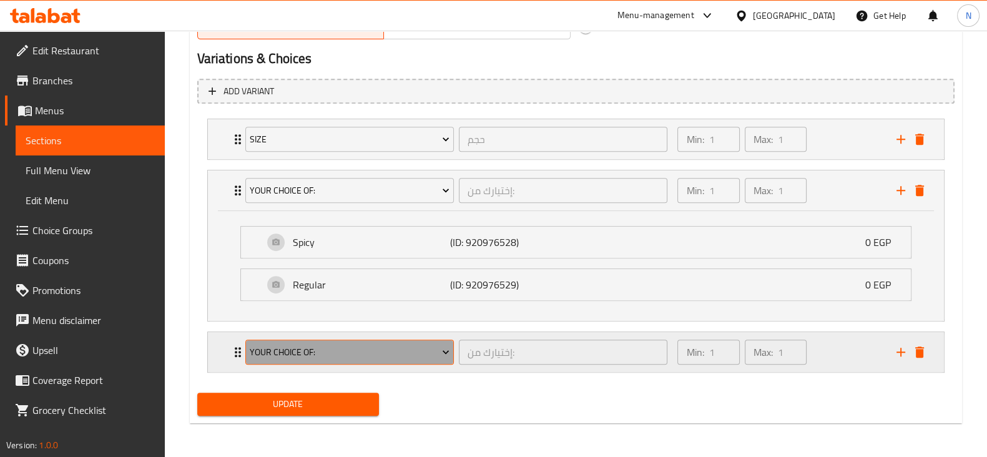
click at [293, 348] on span "Your Choice Of:" at bounding box center [350, 353] width 200 height 16
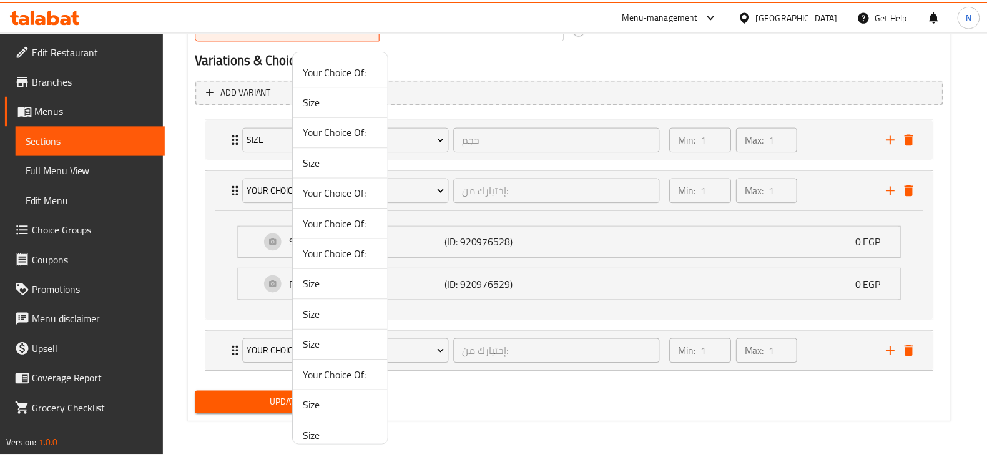
scroll to position [101, 0]
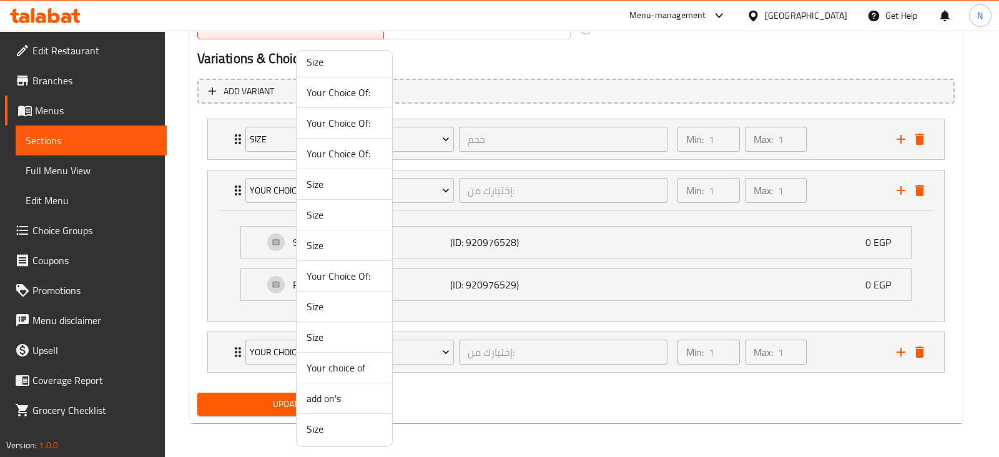
click at [327, 395] on span "add on's" at bounding box center [345, 398] width 76 height 15
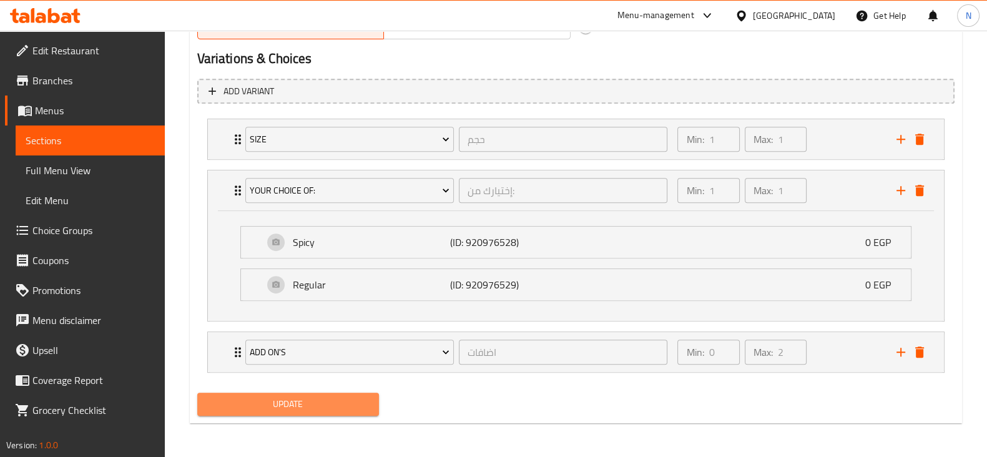
click at [327, 397] on span "Update" at bounding box center [288, 405] width 162 height 16
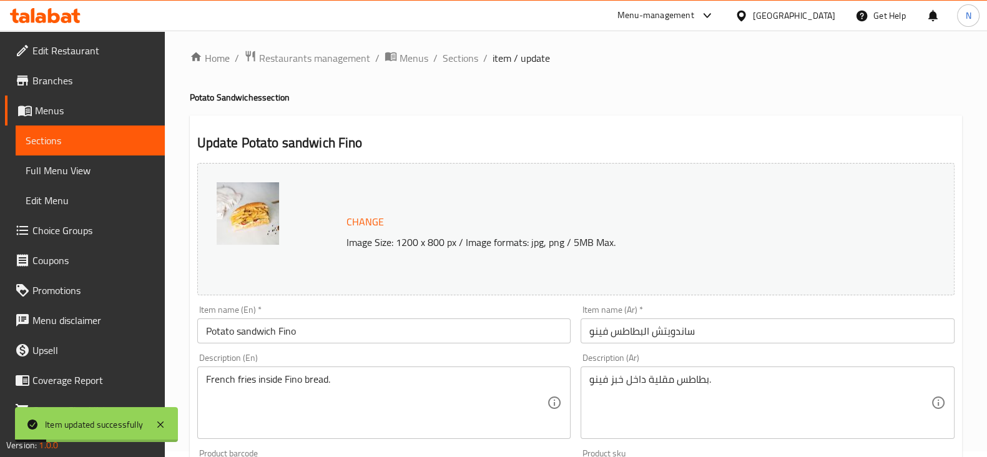
scroll to position [0, 0]
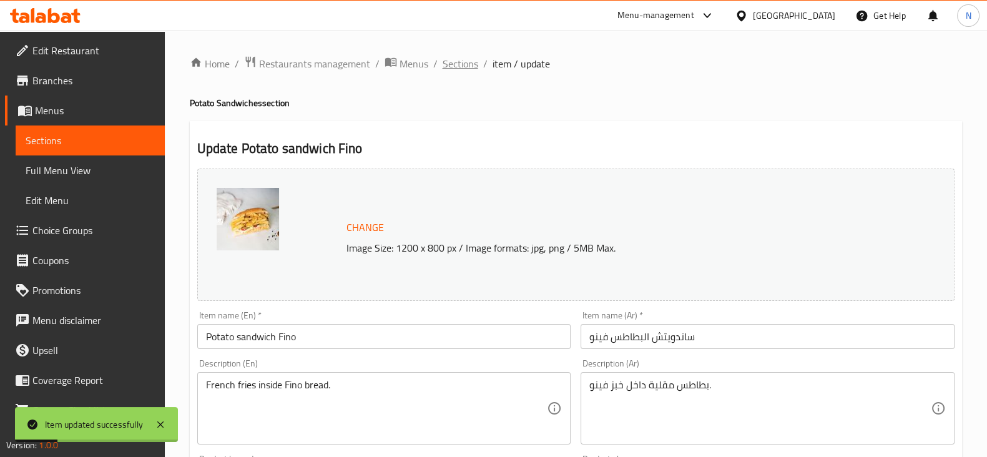
click at [458, 69] on span "Sections" at bounding box center [461, 63] width 36 height 15
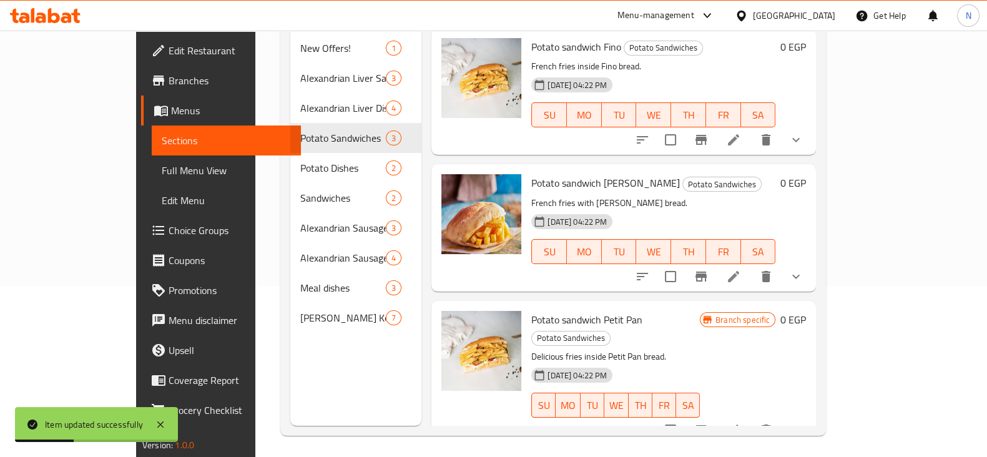
scroll to position [175, 0]
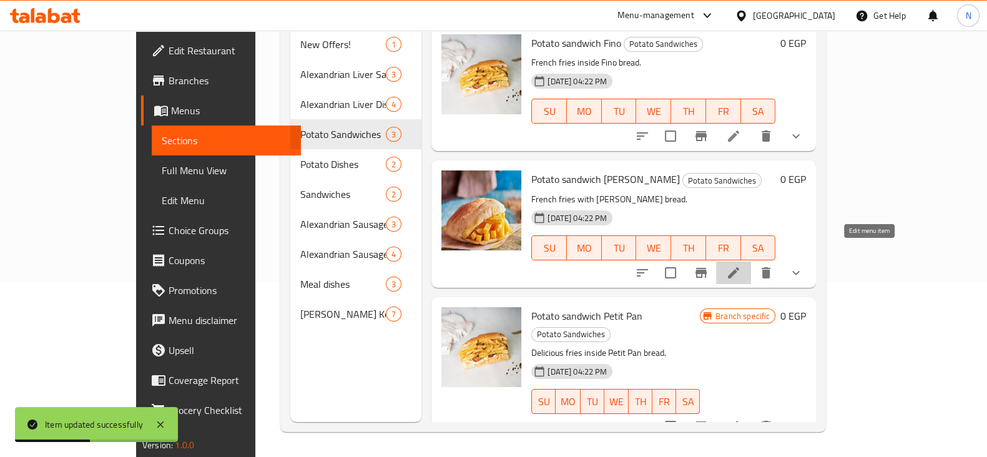
click at [741, 265] on icon at bounding box center [733, 272] width 15 height 15
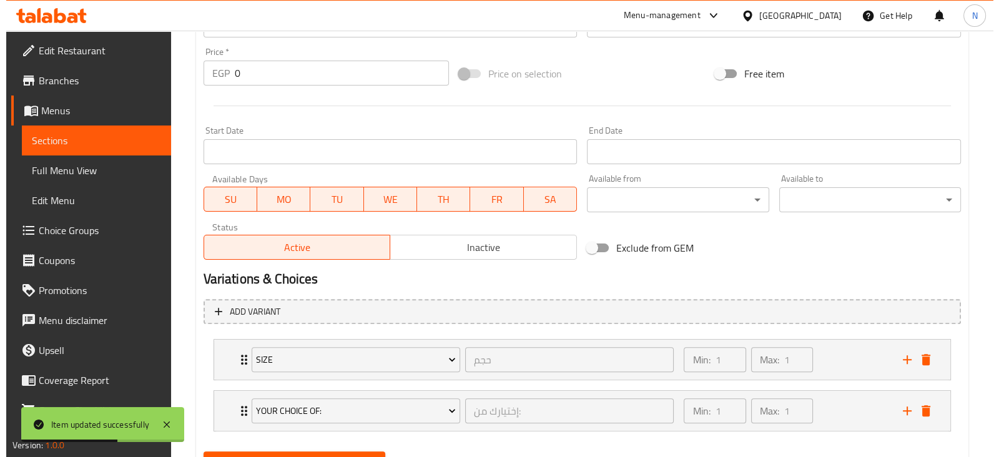
scroll to position [515, 0]
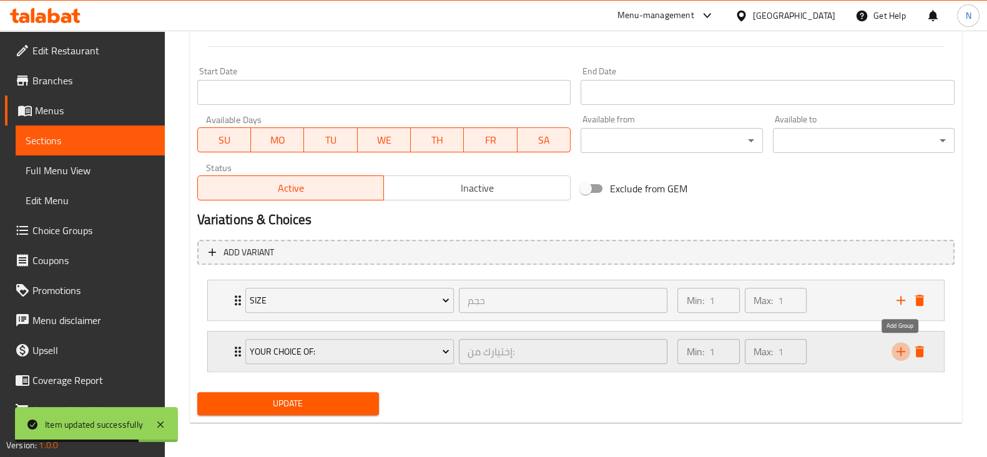
click at [899, 355] on icon "add" at bounding box center [901, 351] width 15 height 15
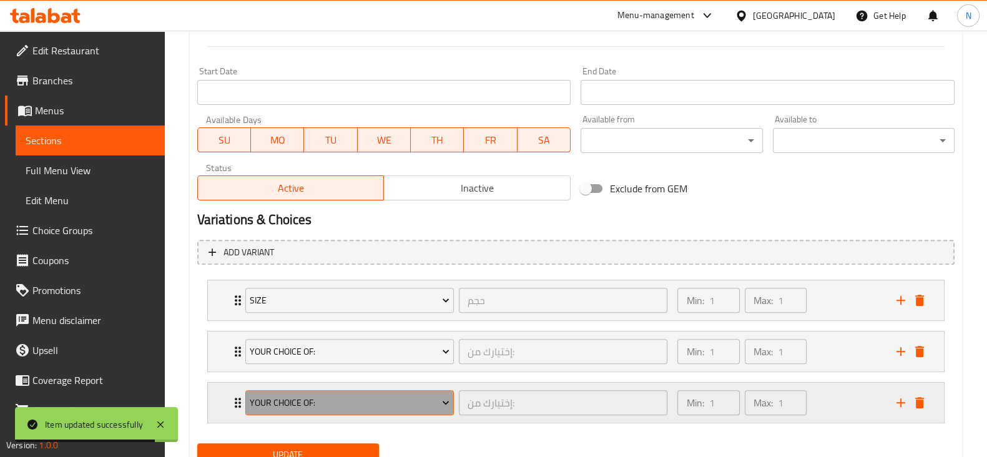
click at [413, 399] on span "Your Choice Of:" at bounding box center [350, 403] width 200 height 16
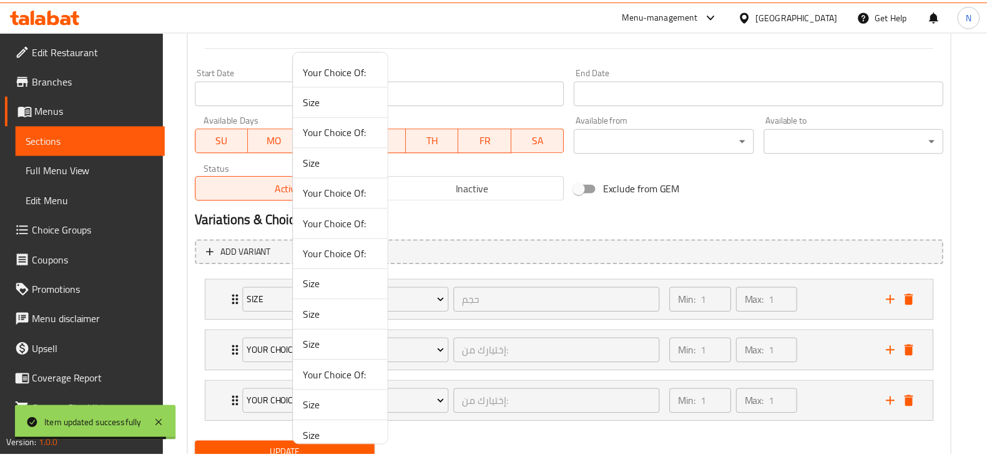
scroll to position [101, 0]
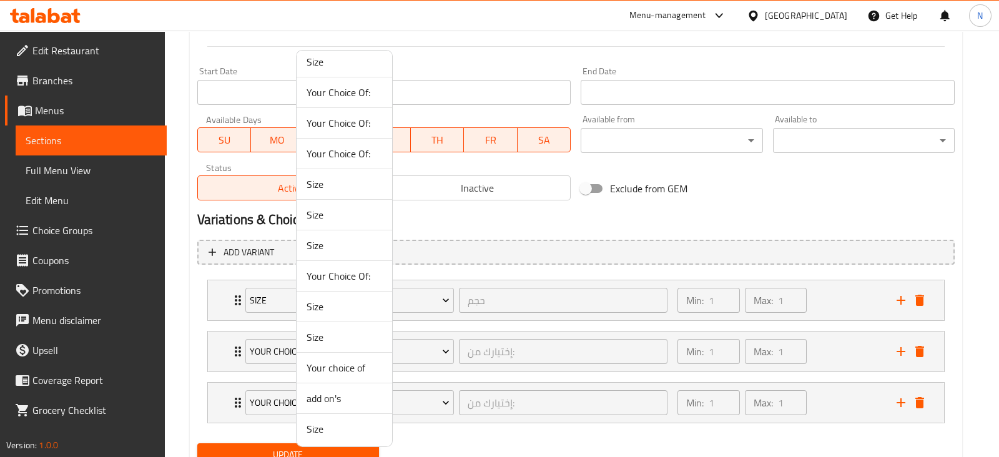
click at [328, 401] on span "add on's" at bounding box center [345, 398] width 76 height 15
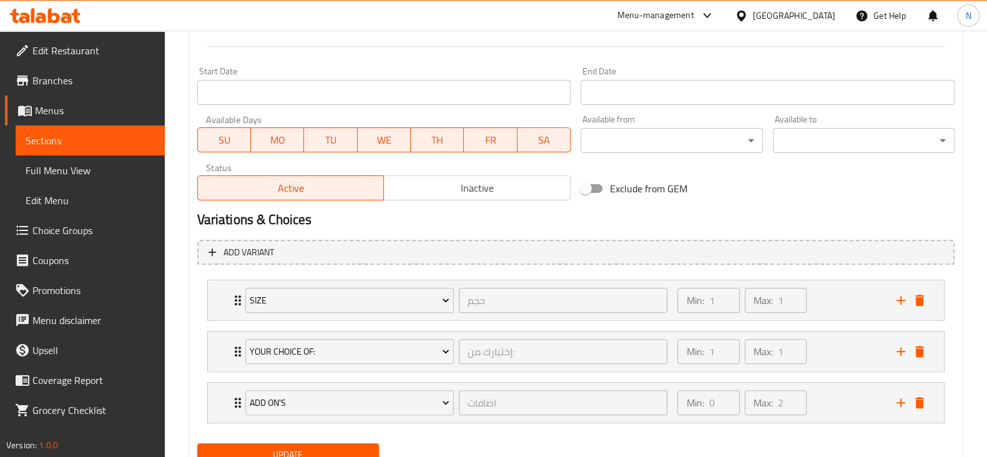
click at [328, 447] on span "Update" at bounding box center [288, 455] width 162 height 16
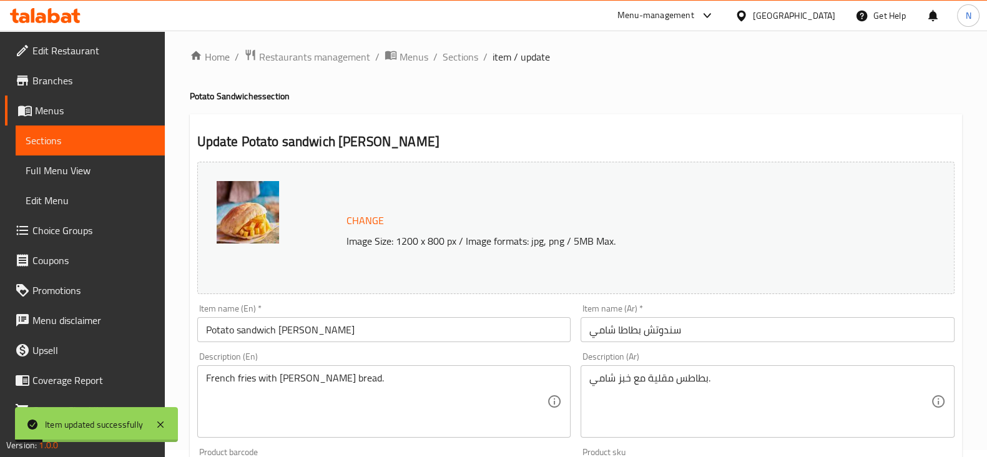
scroll to position [3, 0]
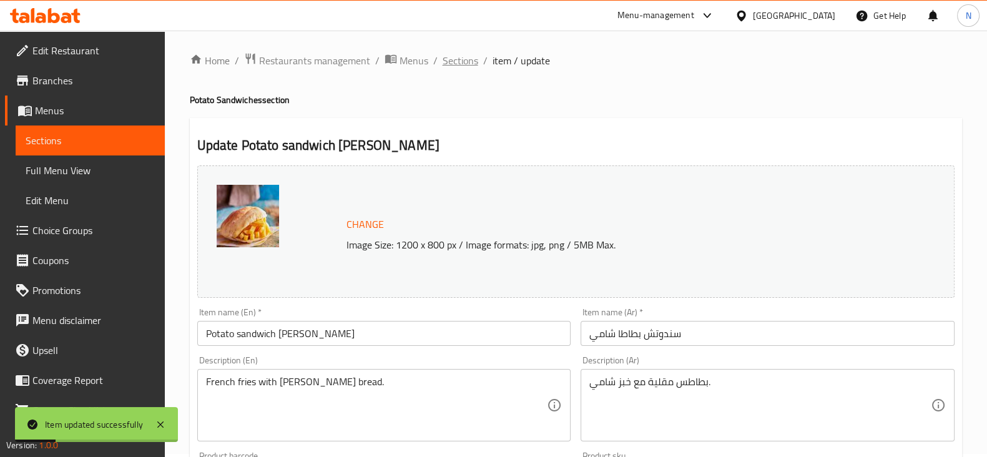
click at [462, 62] on span "Sections" at bounding box center [461, 60] width 36 height 15
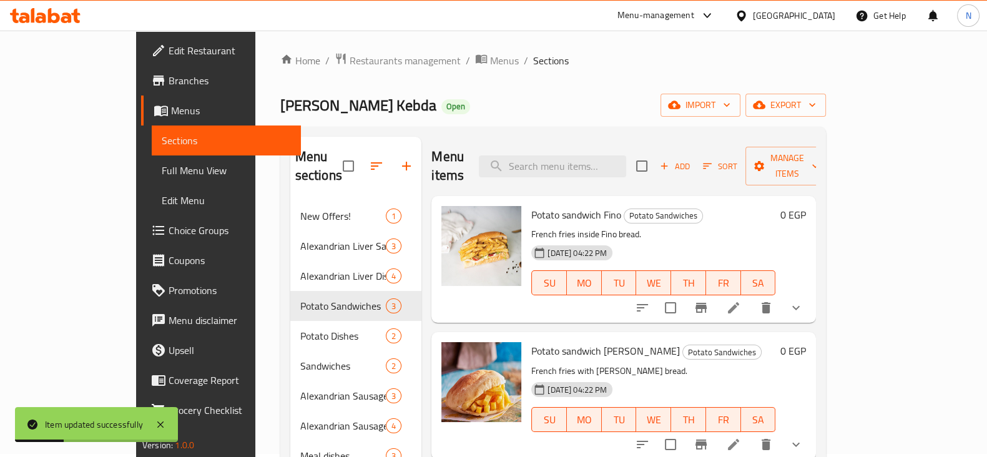
scroll to position [175, 0]
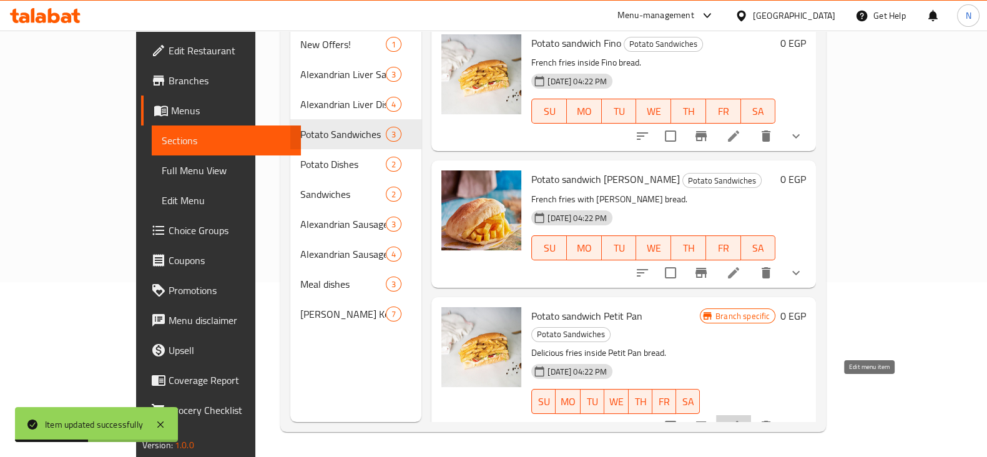
click at [739, 421] on icon at bounding box center [733, 426] width 11 height 11
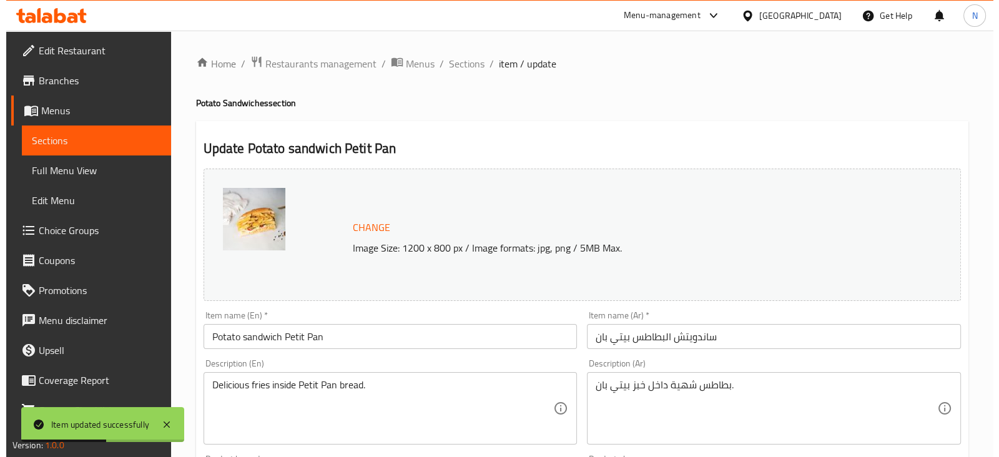
scroll to position [515, 0]
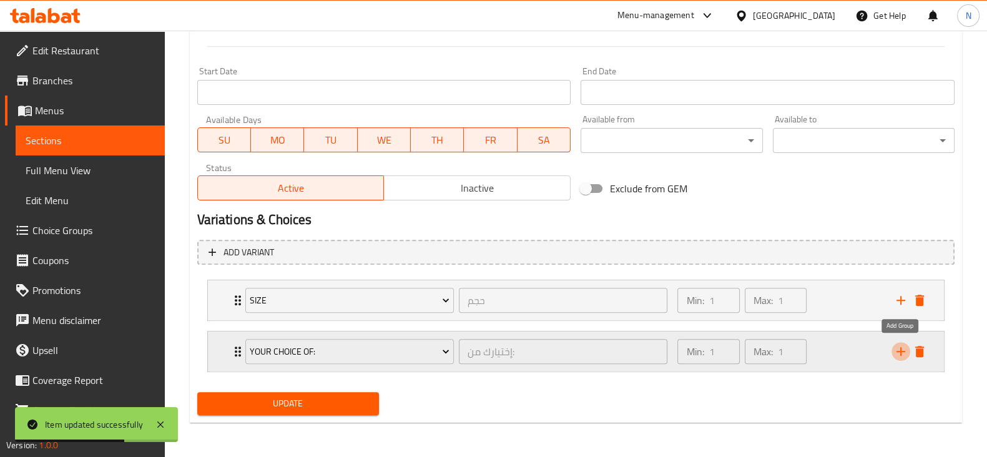
click at [898, 346] on icon "add" at bounding box center [901, 351] width 15 height 15
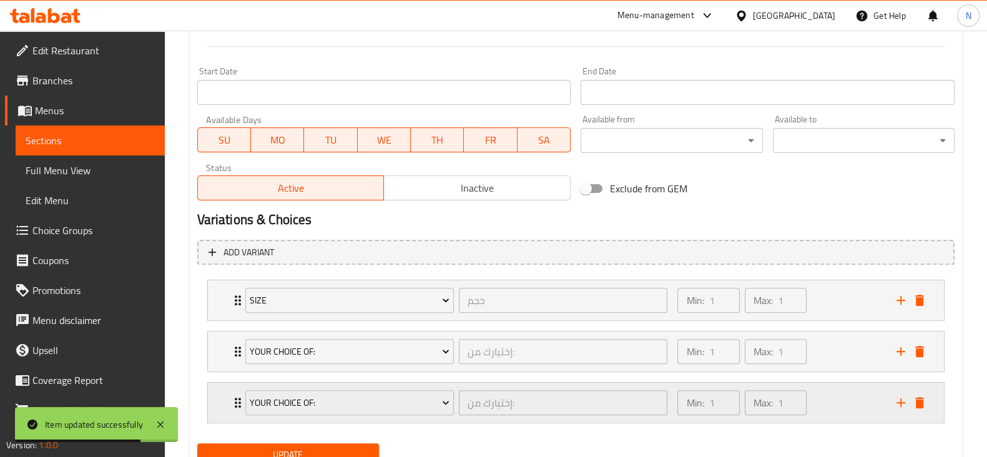
click at [403, 385] on div "Your Choice Of: إختيارك من: ​" at bounding box center [457, 403] width 438 height 40
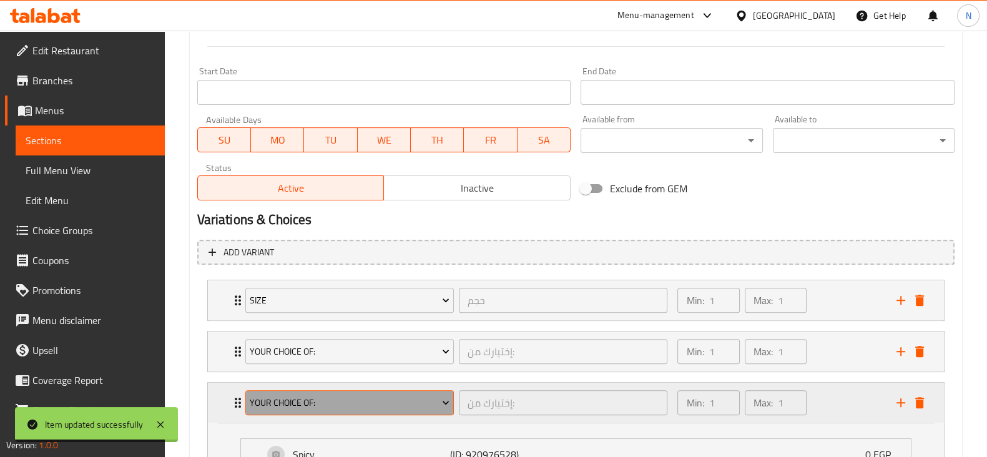
click at [348, 412] on button "Your Choice Of:" at bounding box center [349, 402] width 209 height 25
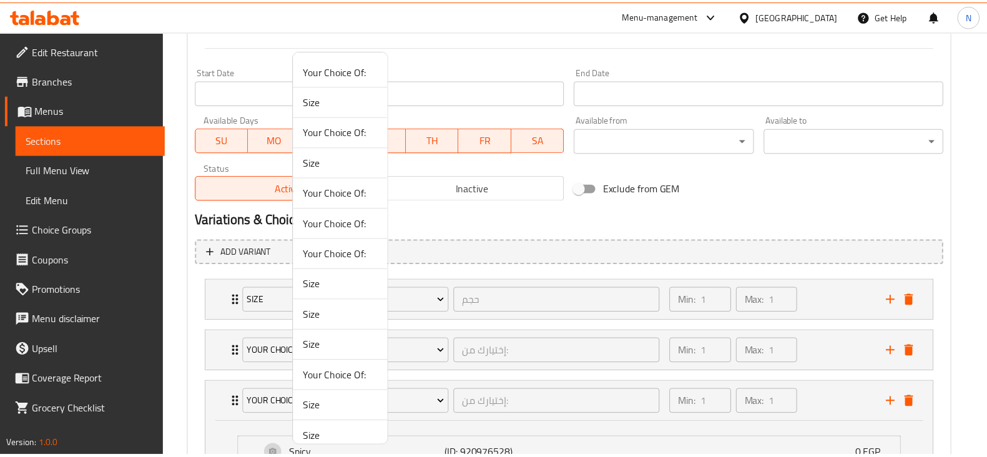
scroll to position [101, 0]
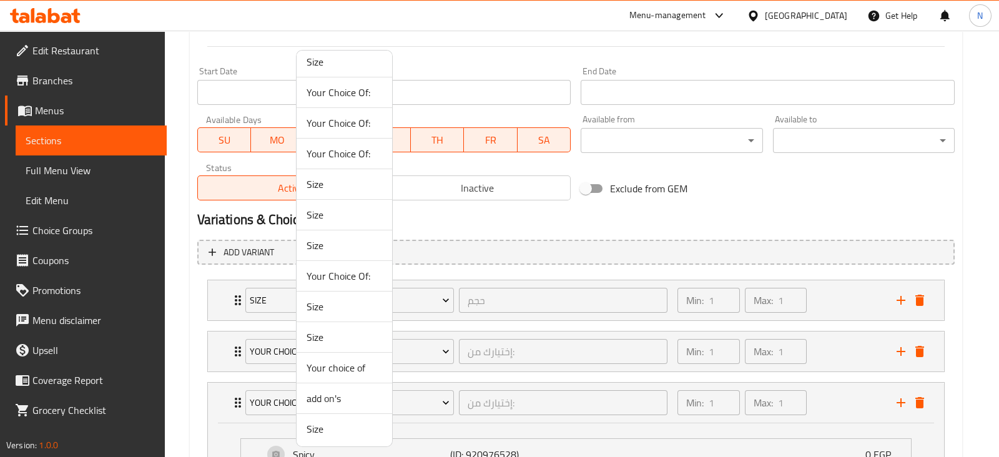
click at [328, 399] on span "add on's" at bounding box center [345, 398] width 76 height 15
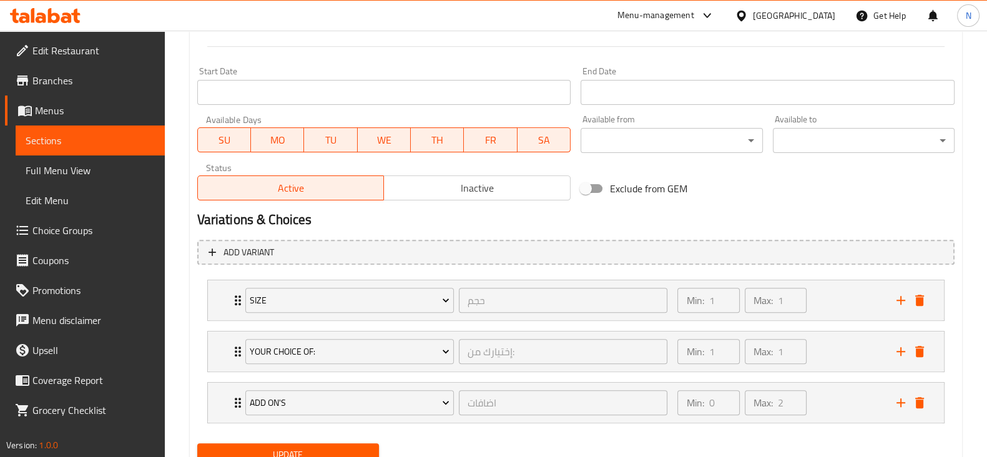
scroll to position [565, 0]
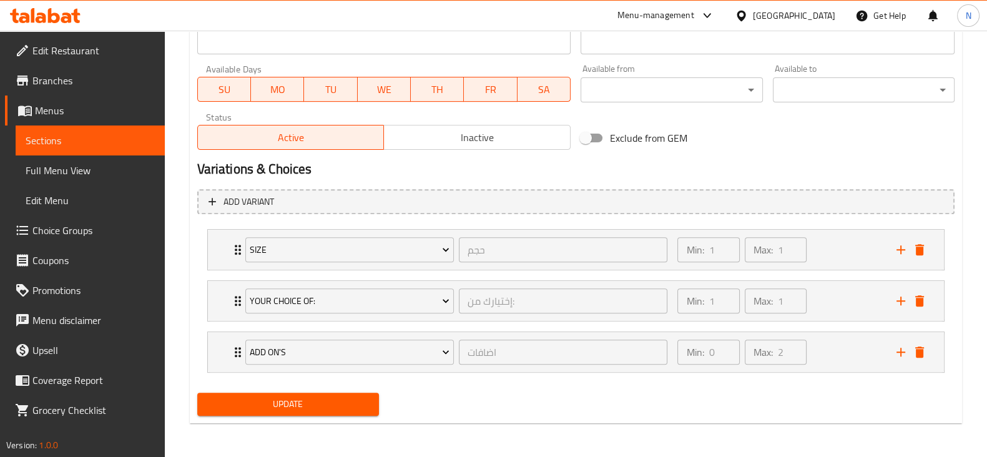
click at [327, 397] on span "Update" at bounding box center [288, 405] width 162 height 16
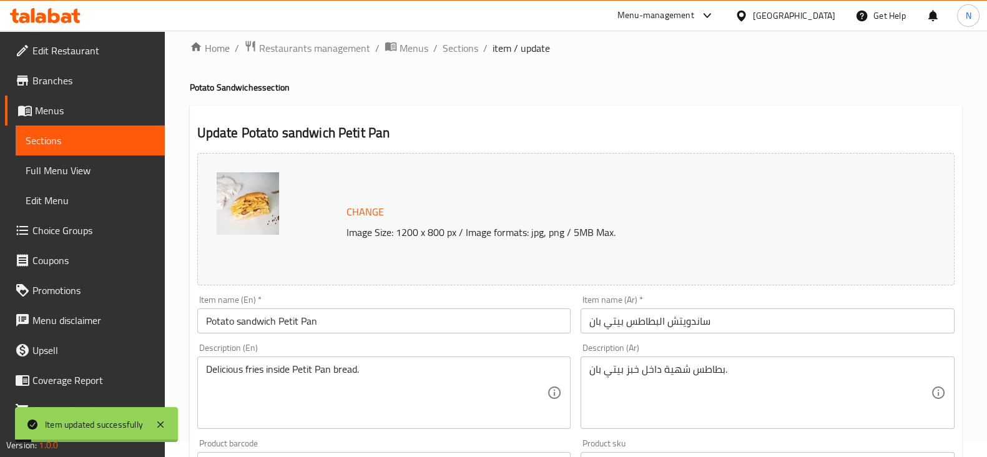
scroll to position [0, 0]
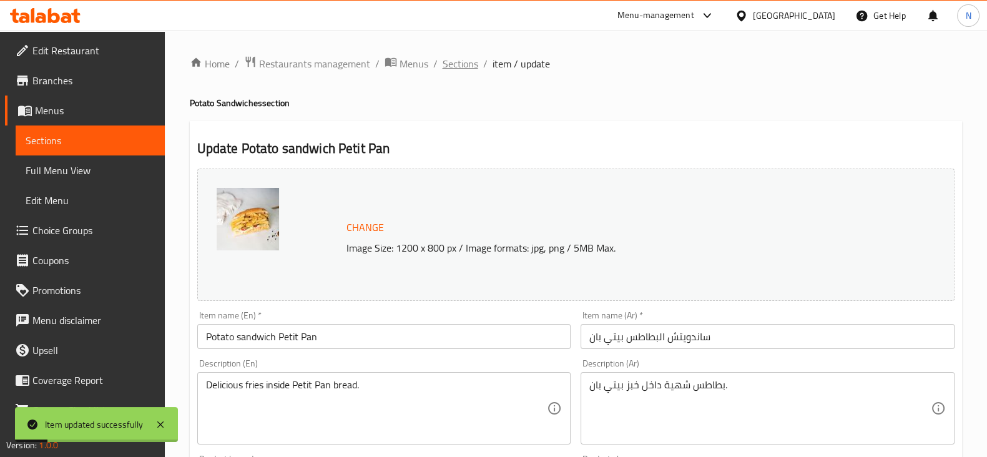
click at [455, 70] on span "Sections" at bounding box center [461, 63] width 36 height 15
